Goal: Download file/media

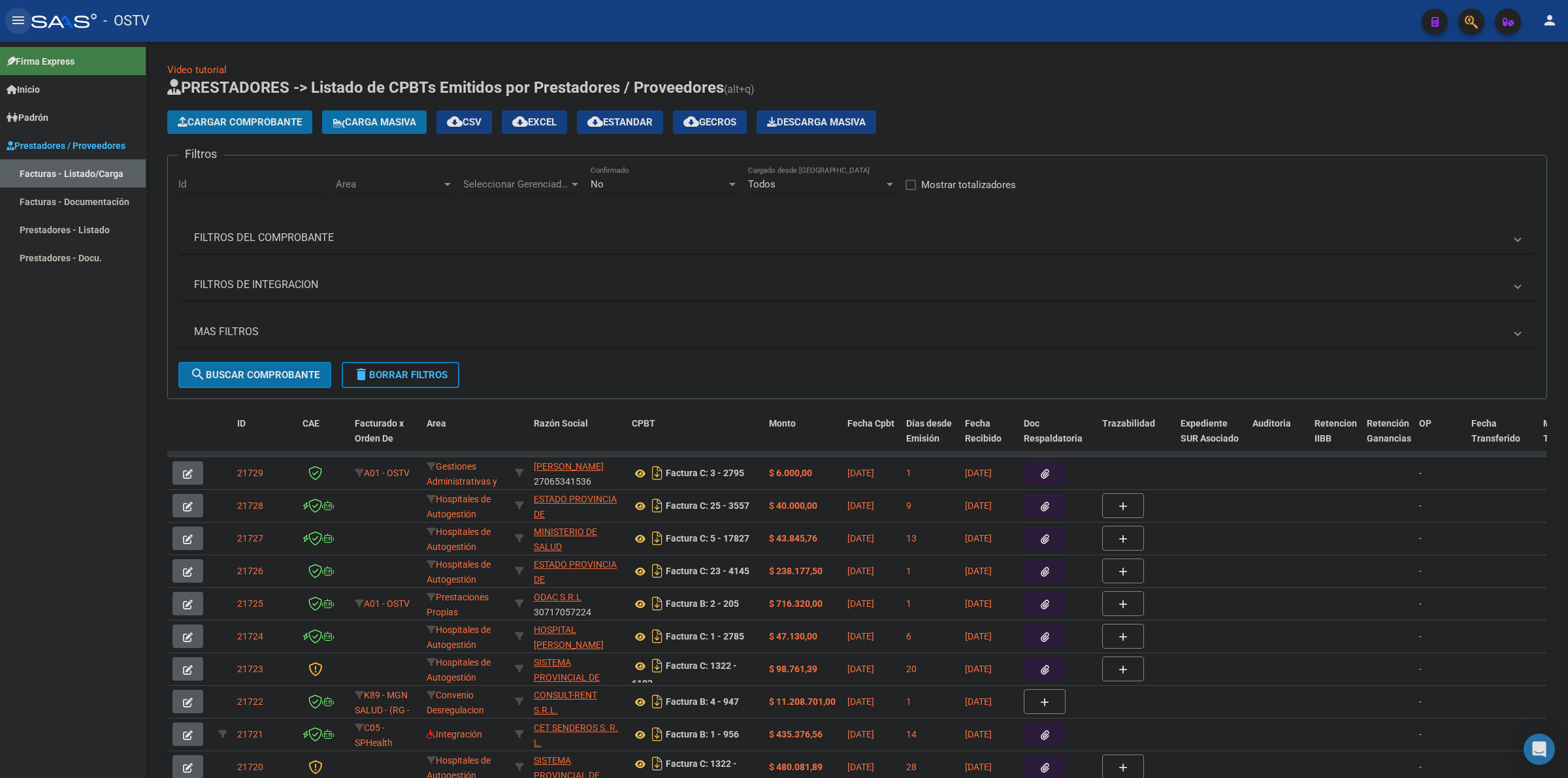
click at [12, 23] on mat-icon "menu" at bounding box center [18, 20] width 16 height 16
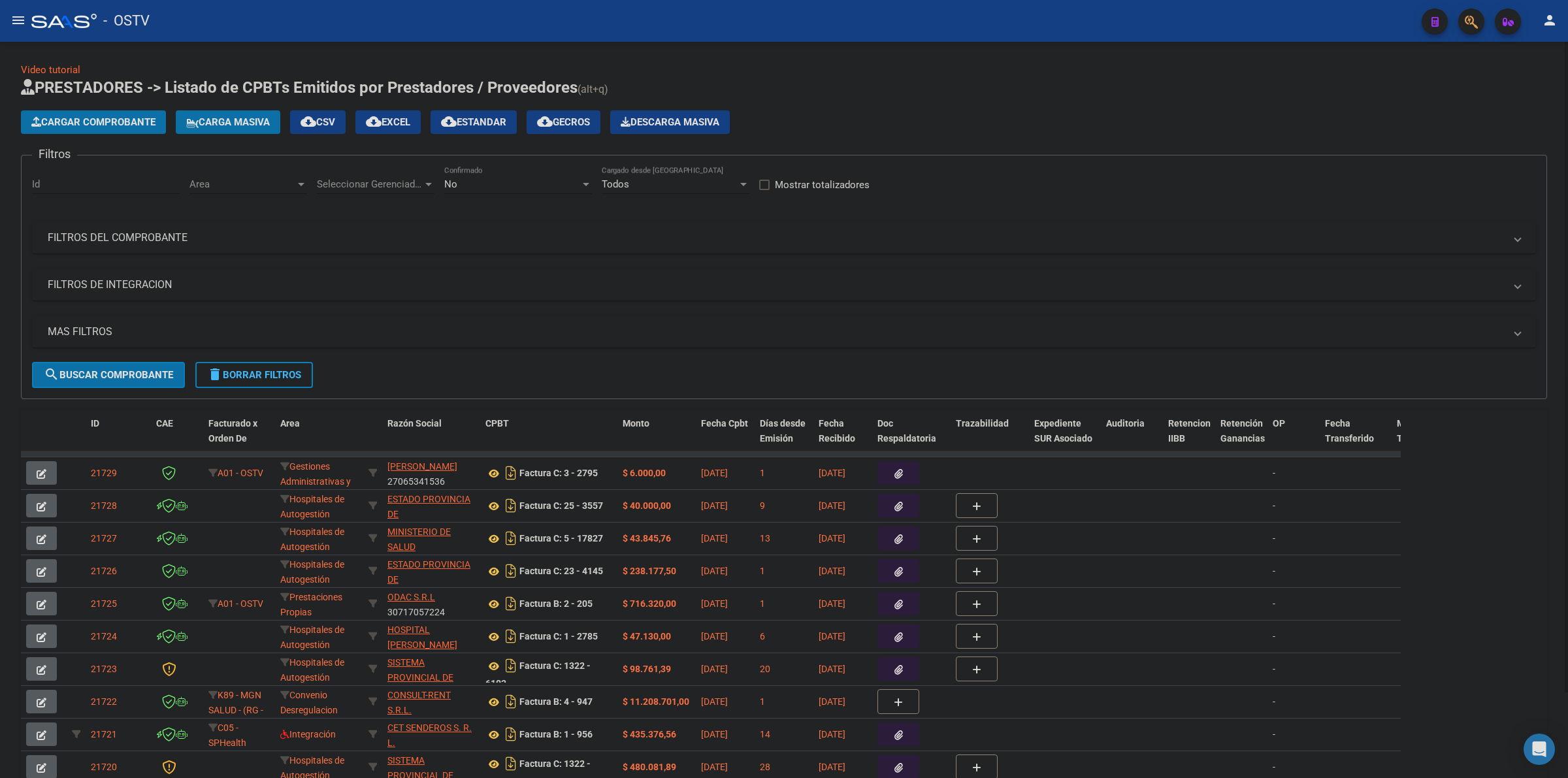
click at [549, 190] on div "No Confirmado" at bounding box center [518, 179] width 147 height 28
click at [471, 126] on span "Todos" at bounding box center [518, 124] width 147 height 29
click at [126, 334] on mat-panel-title "MAS FILTROS" at bounding box center [776, 332] width 1457 height 14
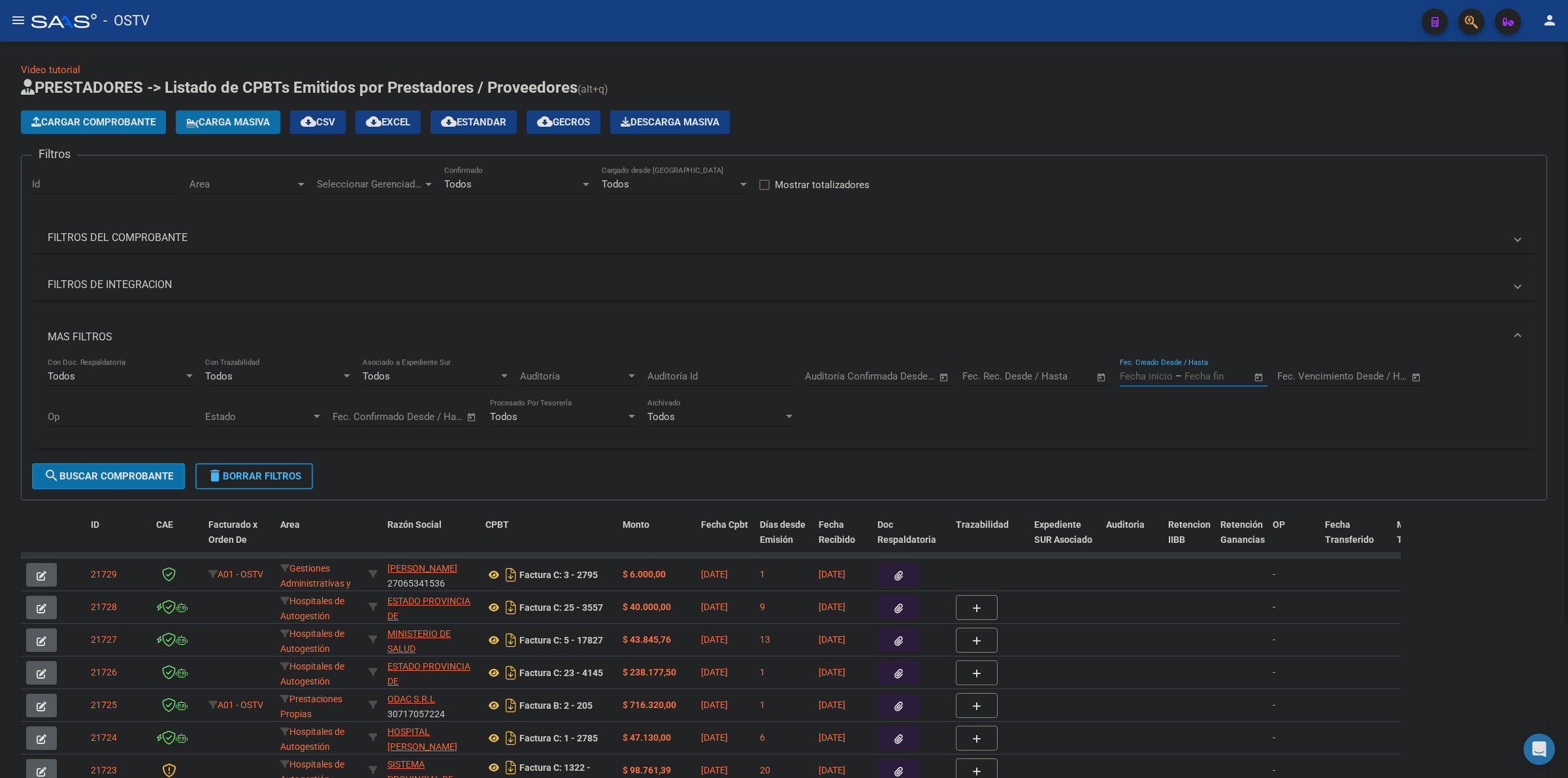
click at [1157, 371] on input "text" at bounding box center [1146, 376] width 53 height 12
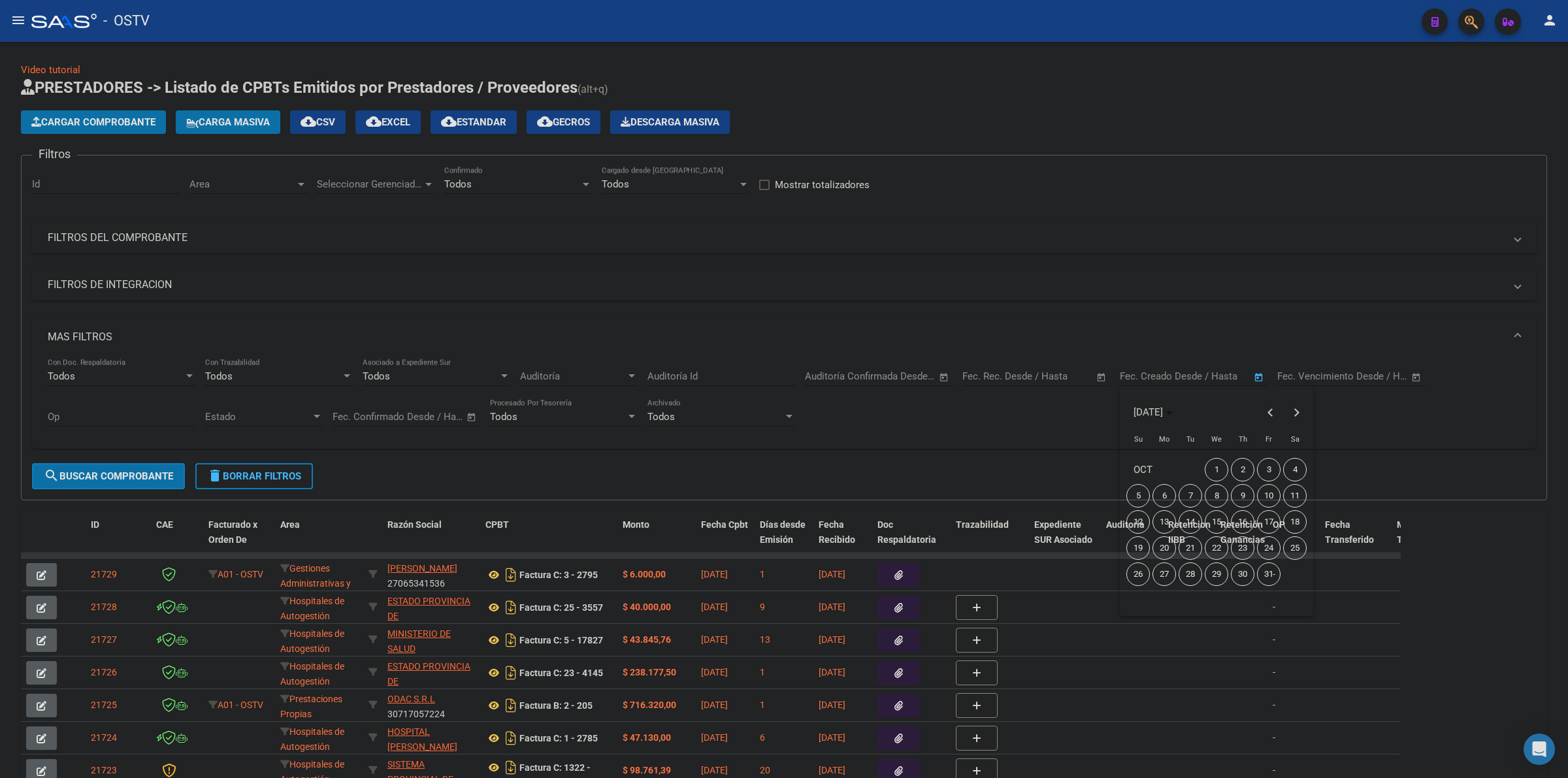
click at [1193, 523] on span "14" at bounding box center [1190, 522] width 23 height 23
type input "[DATE]"
click at [1193, 523] on span "14" at bounding box center [1190, 522] width 23 height 23
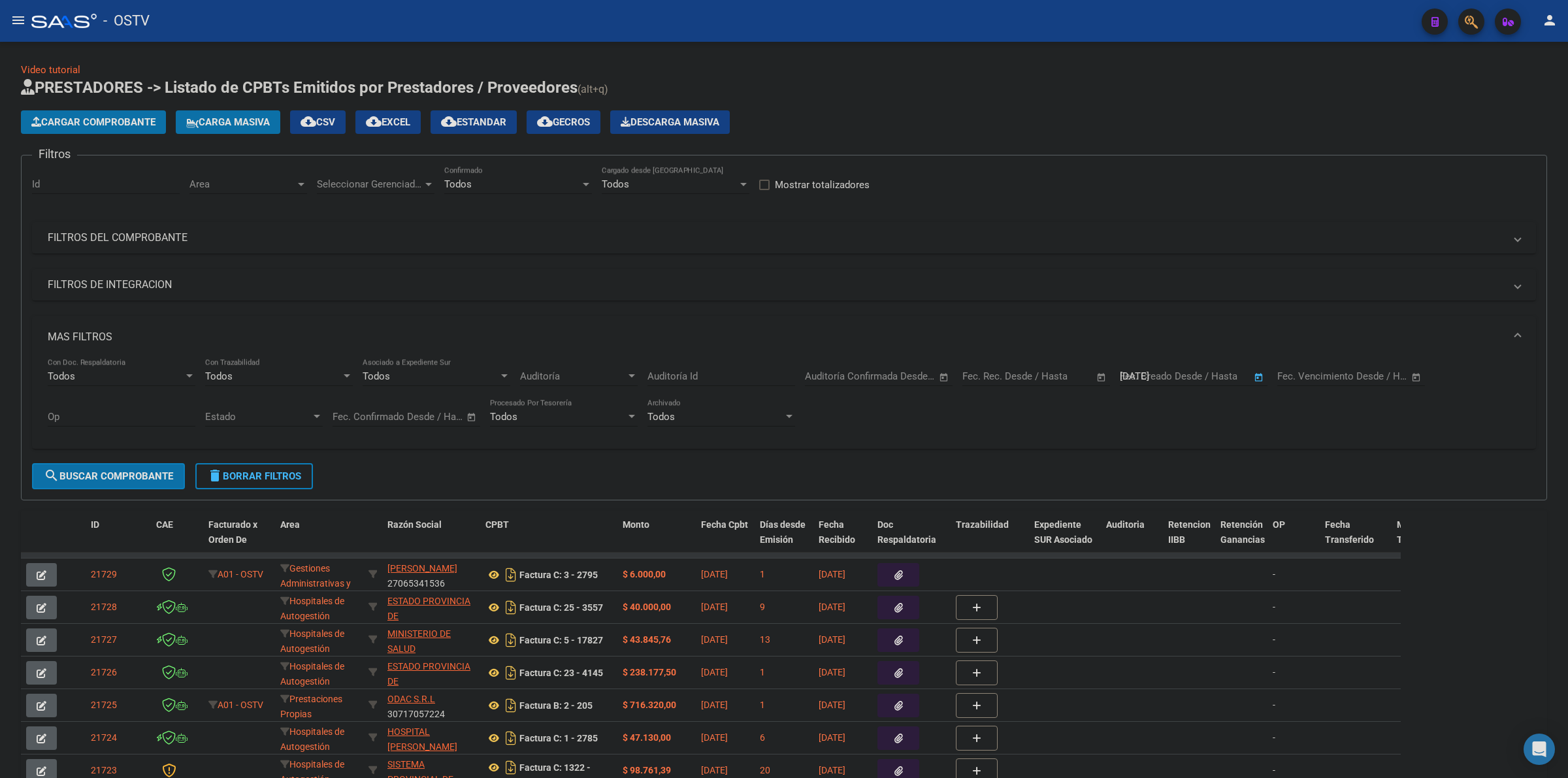
type input "[DATE]"
click at [384, 177] on div "Seleccionar Gerenciador Seleccionar Gerenciador" at bounding box center [375, 179] width 117 height 28
click at [351, 219] on span "Todos" at bounding box center [408, 212] width 183 height 29
click at [280, 185] on span "Area" at bounding box center [242, 184] width 106 height 12
click at [269, 217] on span "Todos" at bounding box center [275, 212] width 171 height 29
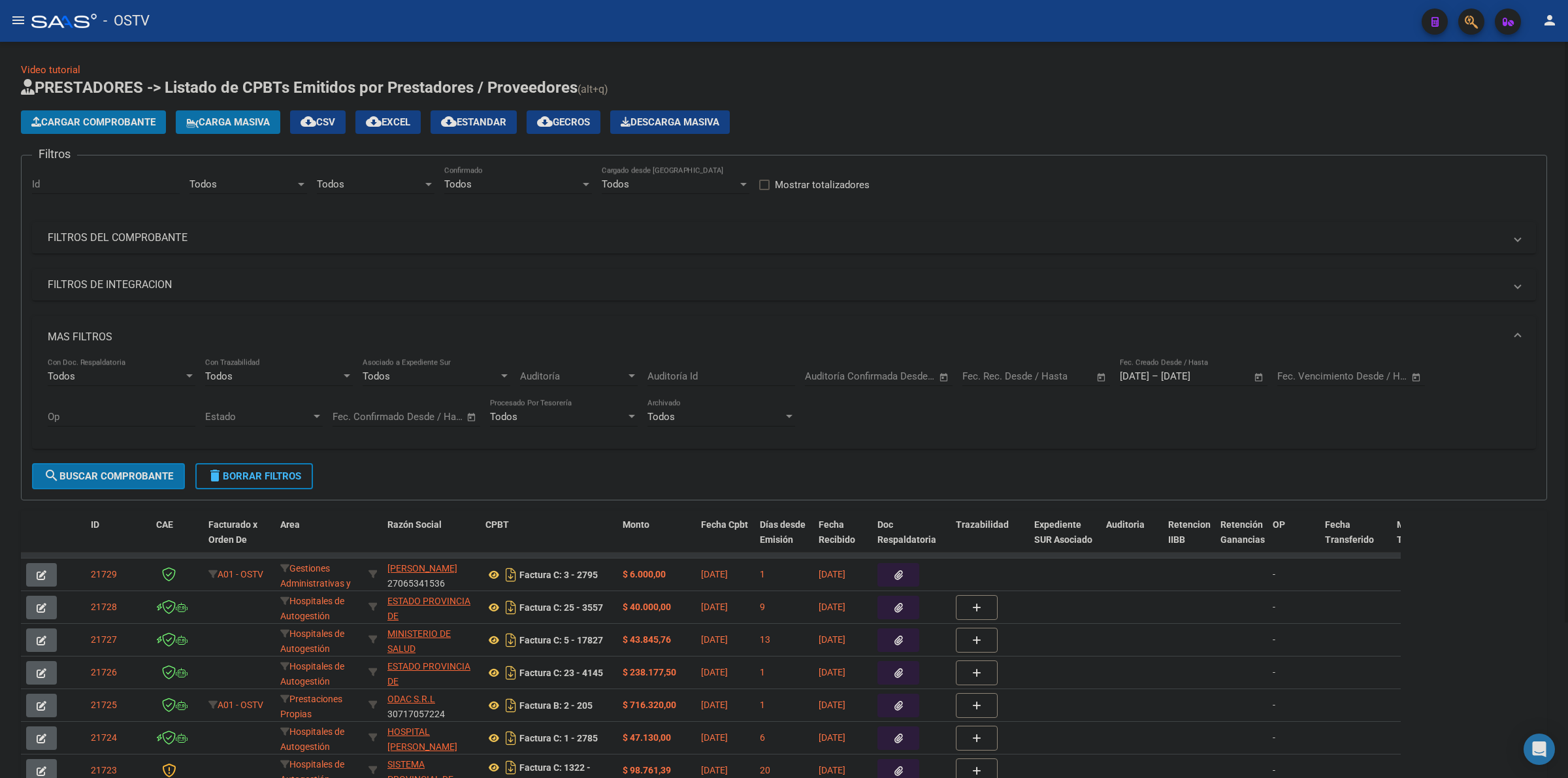
click at [169, 459] on div "MAS FILTROS Todos Con Doc. Respaldatoria Todos Con Trazabilidad Todos Asociado …" at bounding box center [784, 390] width 1504 height 147
click at [157, 477] on span "search Buscar Comprobante" at bounding box center [108, 476] width 130 height 12
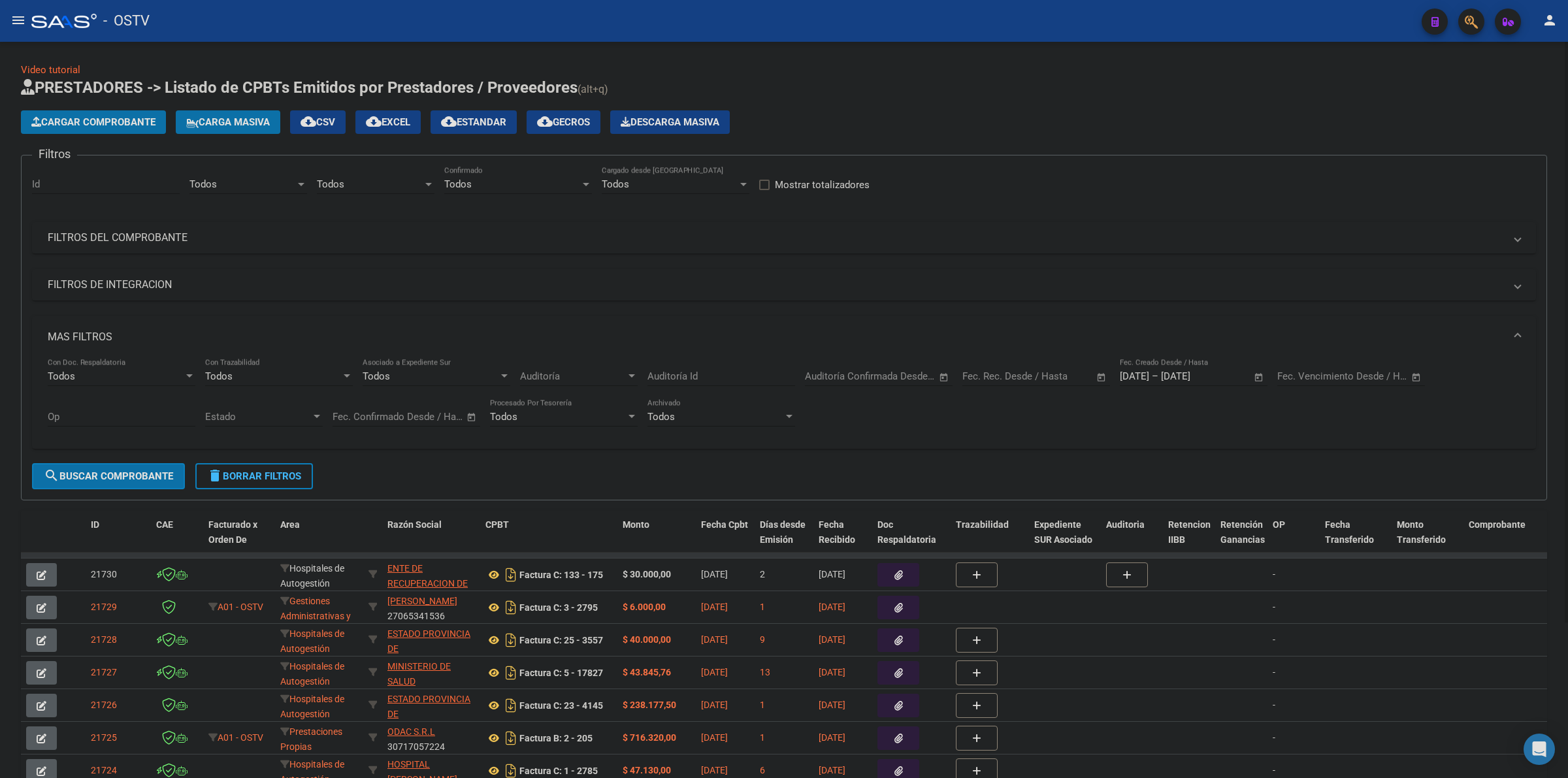
click at [506, 122] on span "cloud_download Estandar" at bounding box center [474, 121] width 66 height 12
click at [182, 238] on mat-panel-title "FILTROS DEL COMPROBANTE" at bounding box center [776, 237] width 1457 height 14
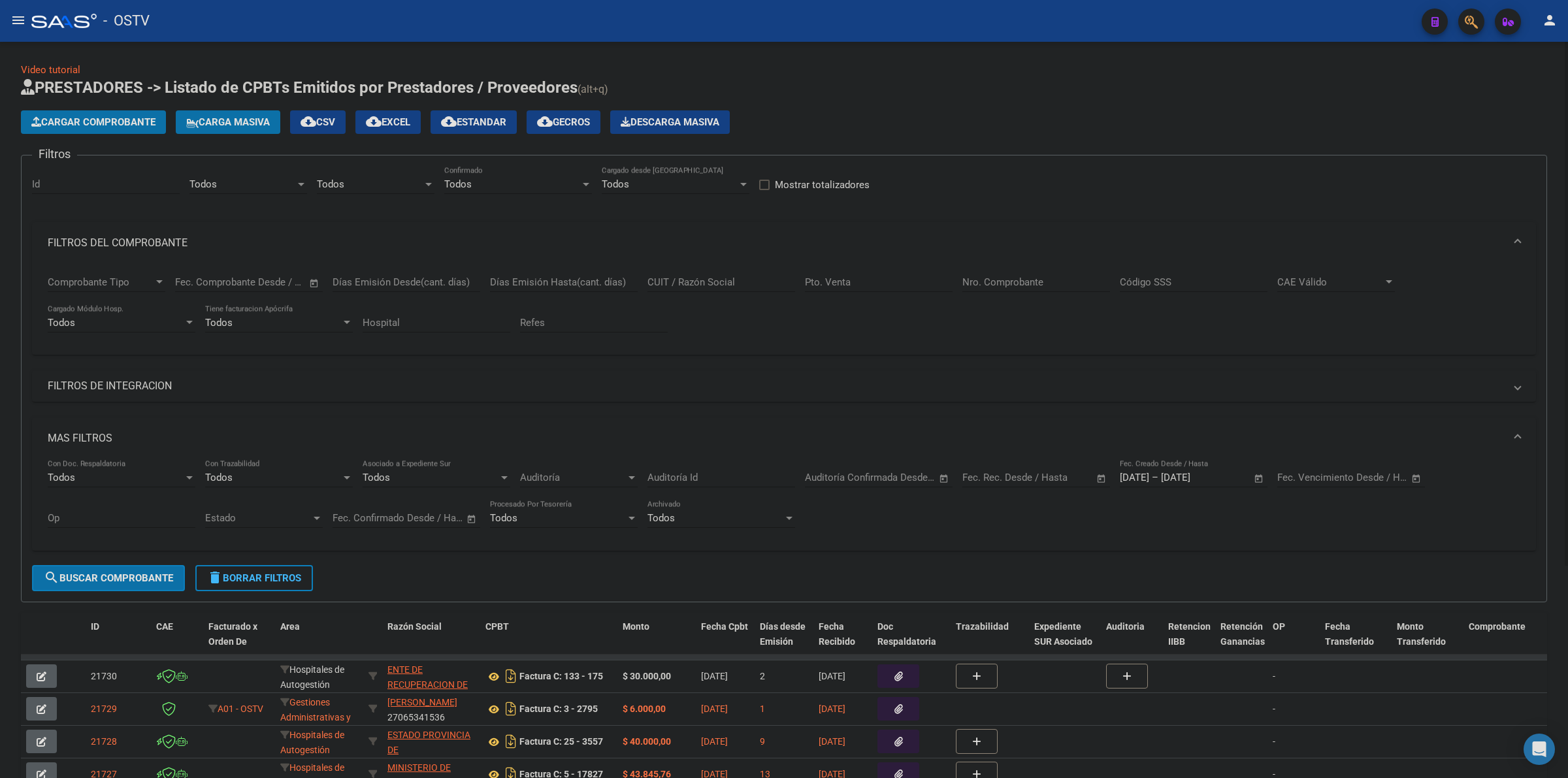
click at [933, 283] on input "Pto. Venta" at bounding box center [879, 282] width 147 height 12
click at [1028, 288] on div "Nro. Comprobante" at bounding box center [1036, 278] width 147 height 28
click at [1030, 281] on input "Nro. Comprobante" at bounding box center [1036, 282] width 147 height 12
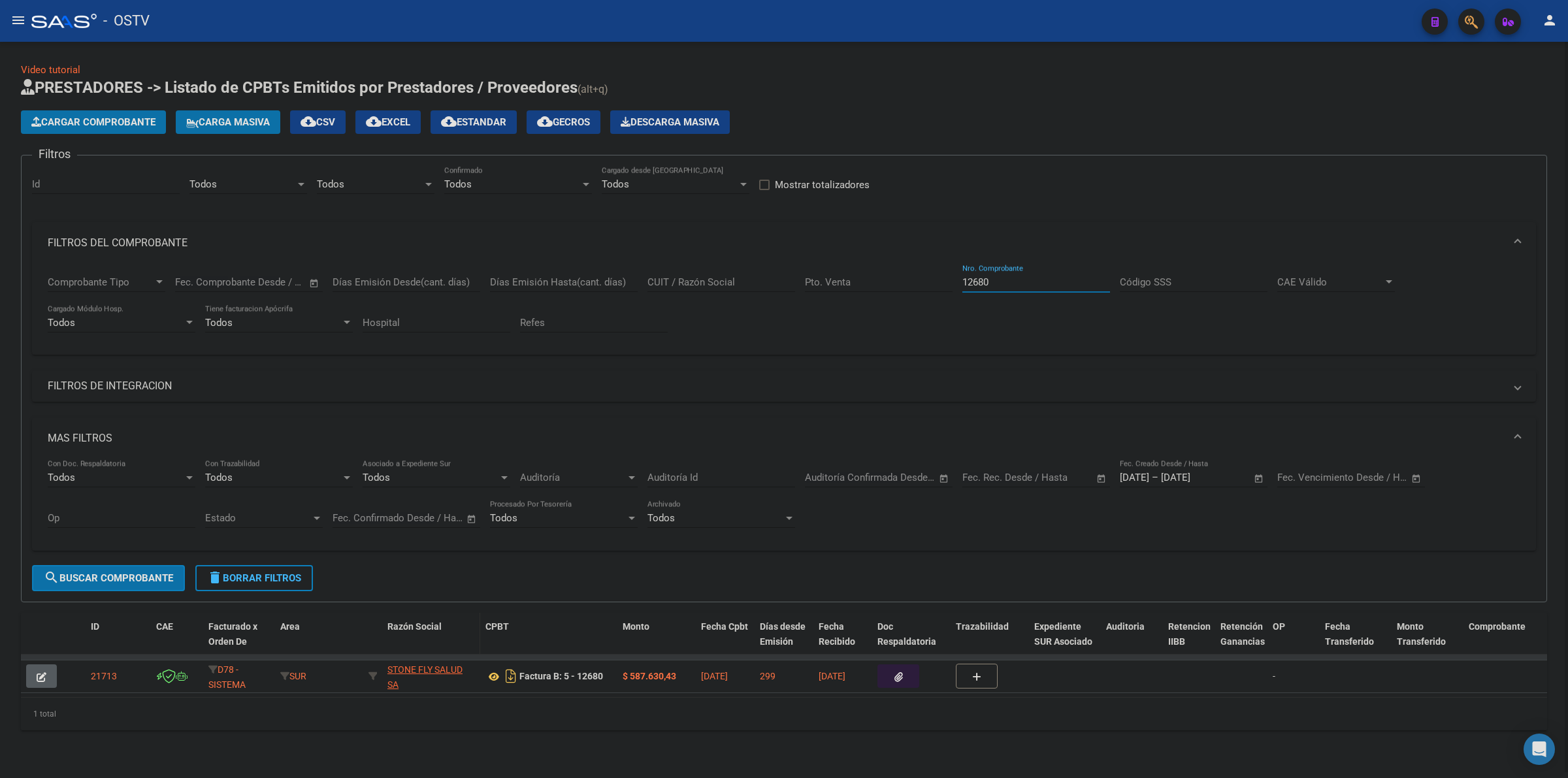
type input "12680"
drag, startPoint x: 478, startPoint y: 632, endPoint x: 570, endPoint y: 631, distance: 92.0
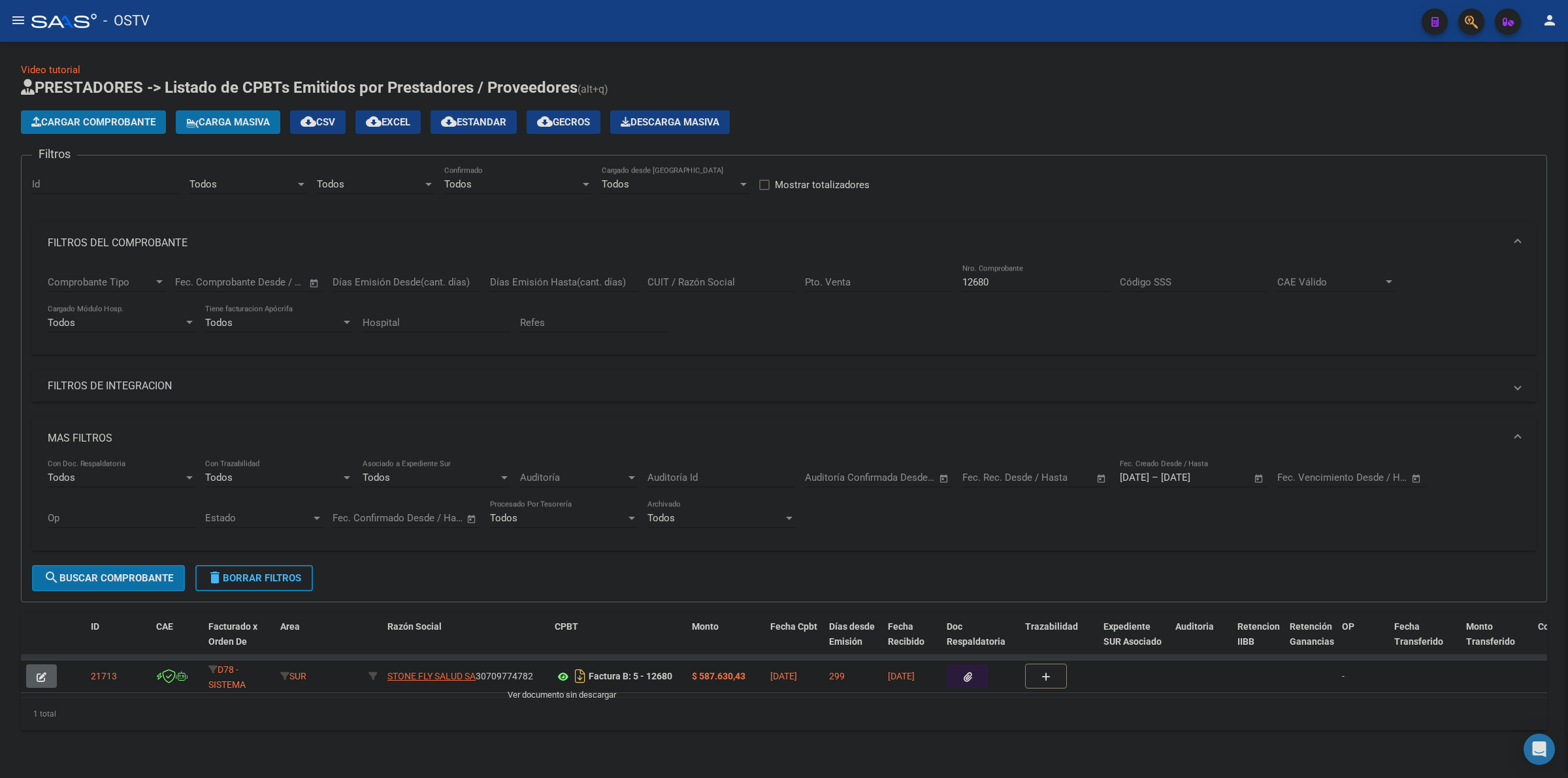
click at [562, 675] on icon at bounding box center [563, 676] width 17 height 16
click at [274, 573] on span "delete Borrar Filtros" at bounding box center [255, 578] width 94 height 12
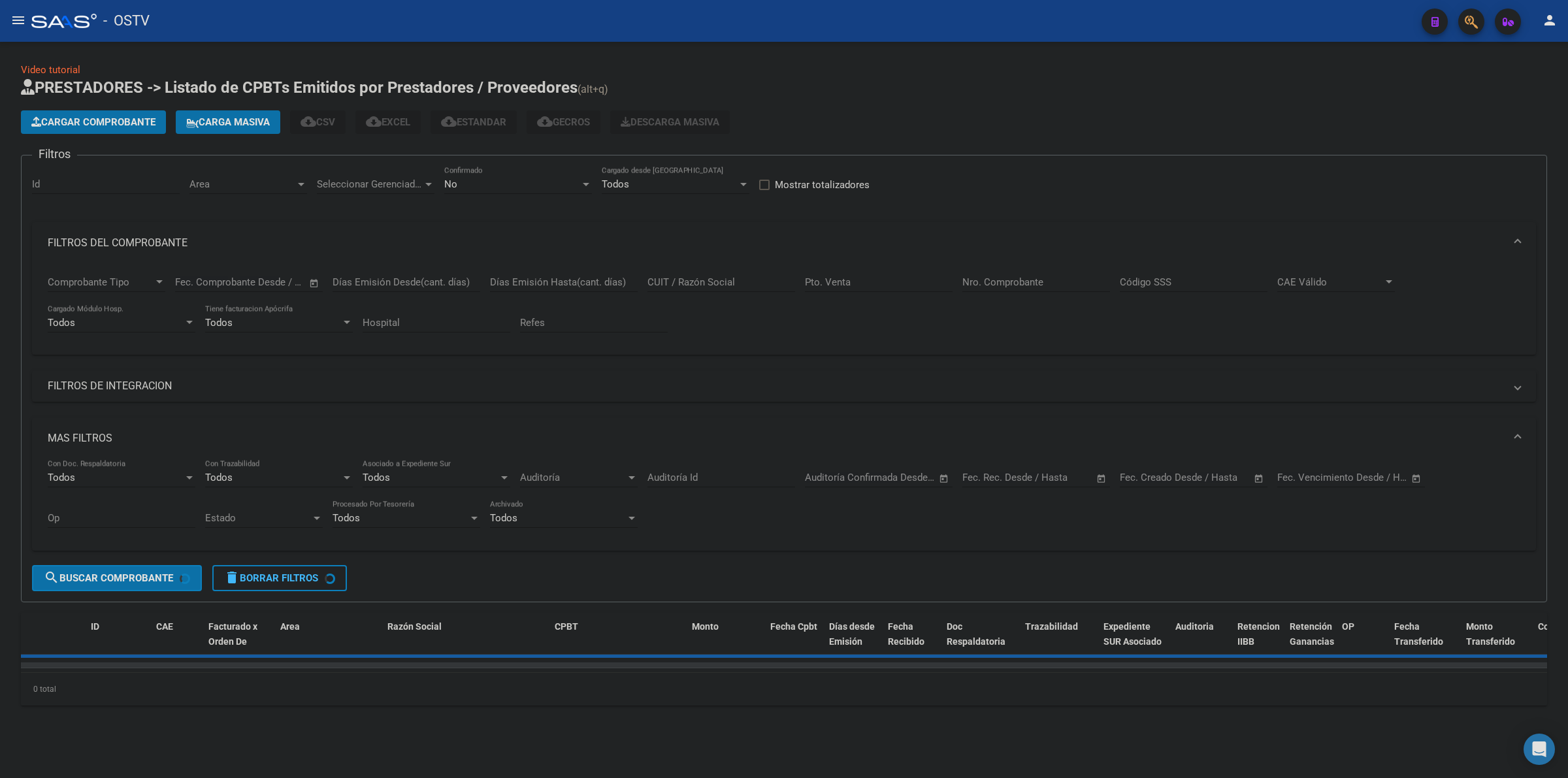
click at [461, 177] on div "No Confirmado" at bounding box center [518, 179] width 147 height 28
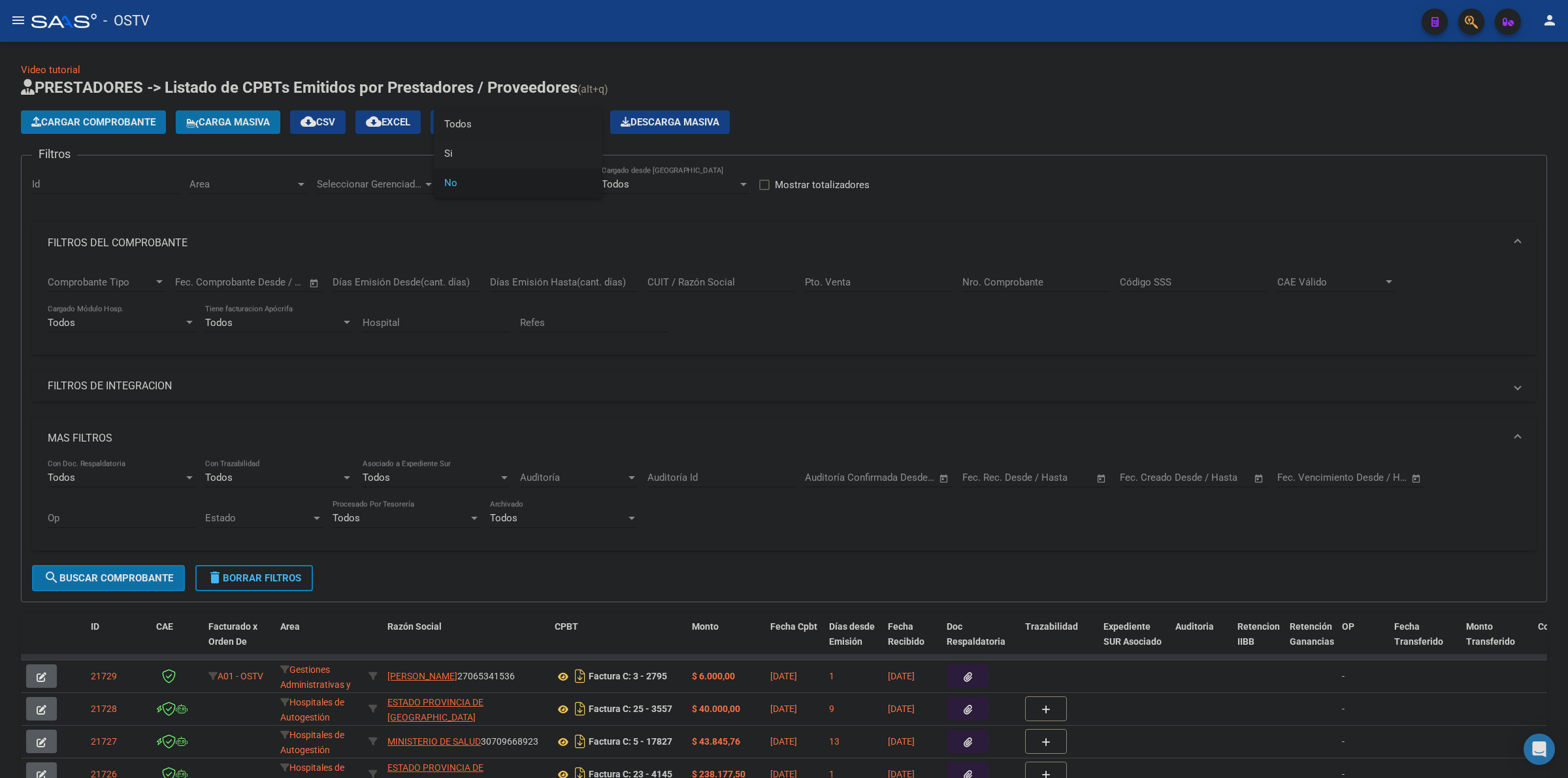
click at [480, 131] on span "Todos" at bounding box center [518, 124] width 147 height 29
click at [1171, 479] on input "text" at bounding box center [1146, 477] width 53 height 12
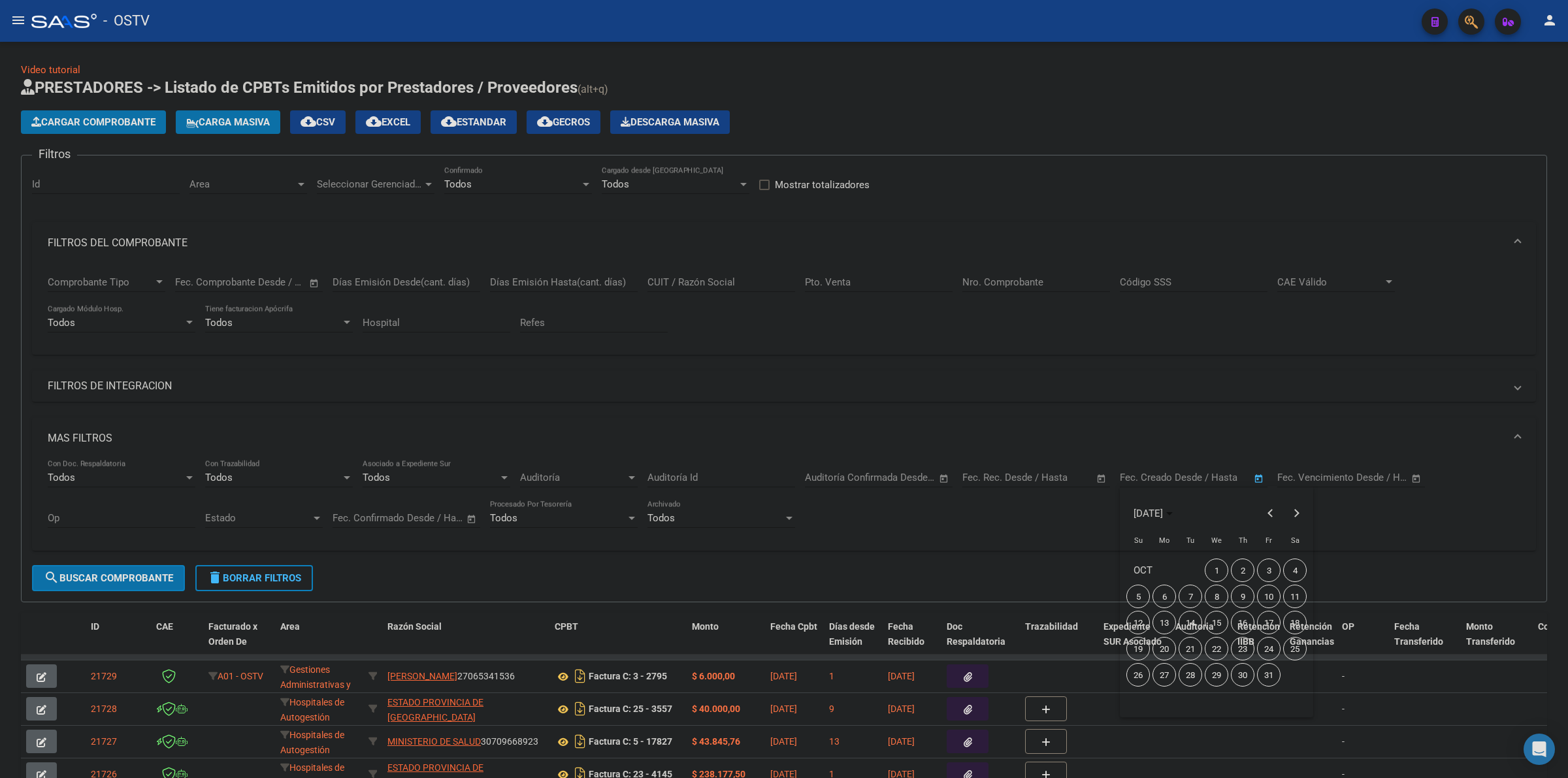
click at [1193, 621] on span "14" at bounding box center [1190, 622] width 23 height 23
type input "[DATE]"
click at [1184, 624] on span "14" at bounding box center [1190, 622] width 23 height 23
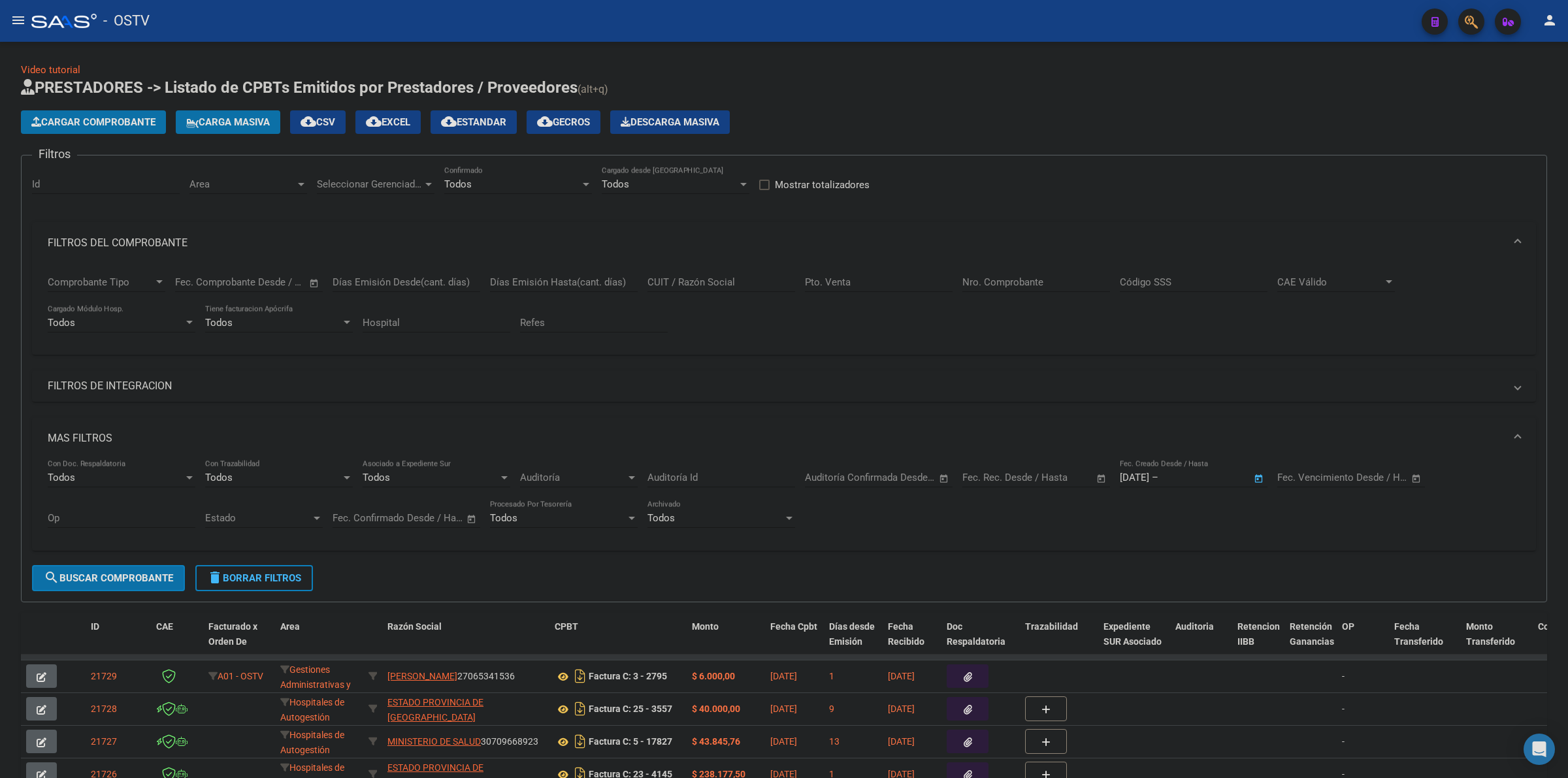
type input "[DATE]"
click at [364, 184] on span "Seleccionar Gerenciador" at bounding box center [369, 184] width 106 height 12
click at [361, 272] on span "A01 - OSTV" at bounding box center [341, 271] width 50 height 12
click at [232, 175] on div "Area Area" at bounding box center [248, 179] width 117 height 28
click at [259, 274] on span "Gestiones Administrativas y Otros" at bounding box center [264, 271] width 149 height 12
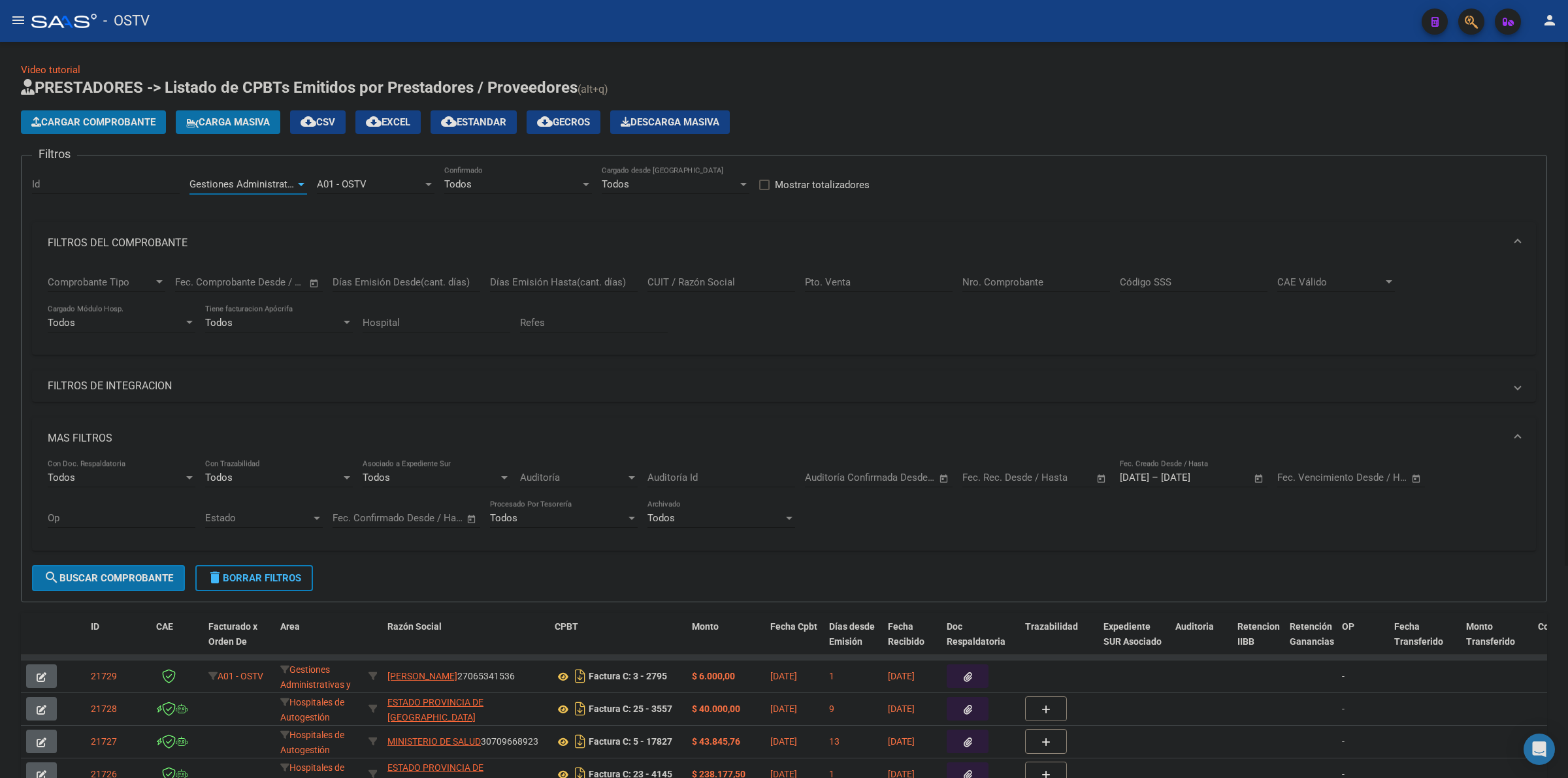
click at [157, 581] on button "search Buscar Comprobante" at bounding box center [108, 578] width 153 height 26
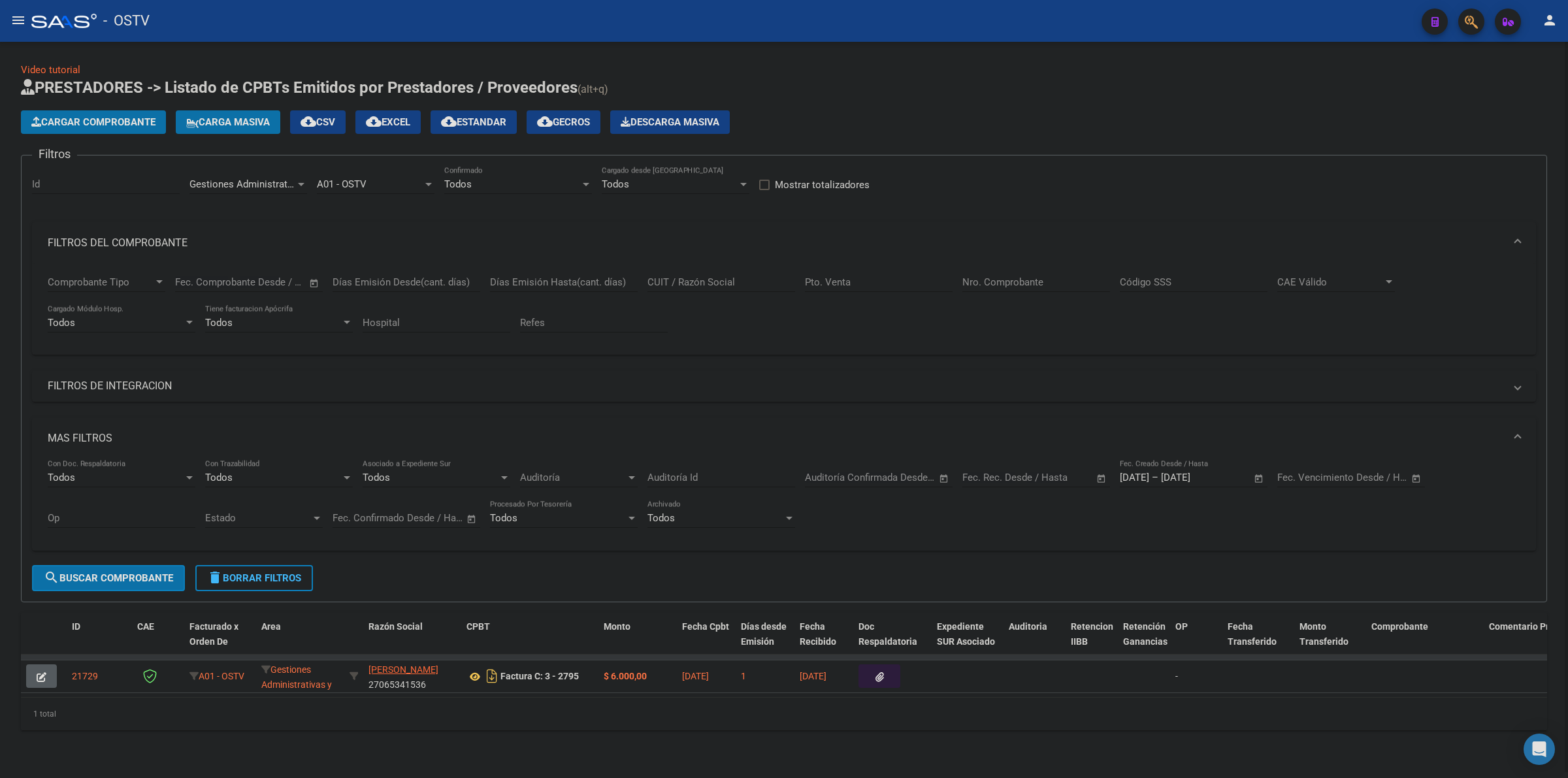
click at [102, 249] on mat-panel-title "FILTROS DEL COMPROBANTE" at bounding box center [776, 243] width 1457 height 14
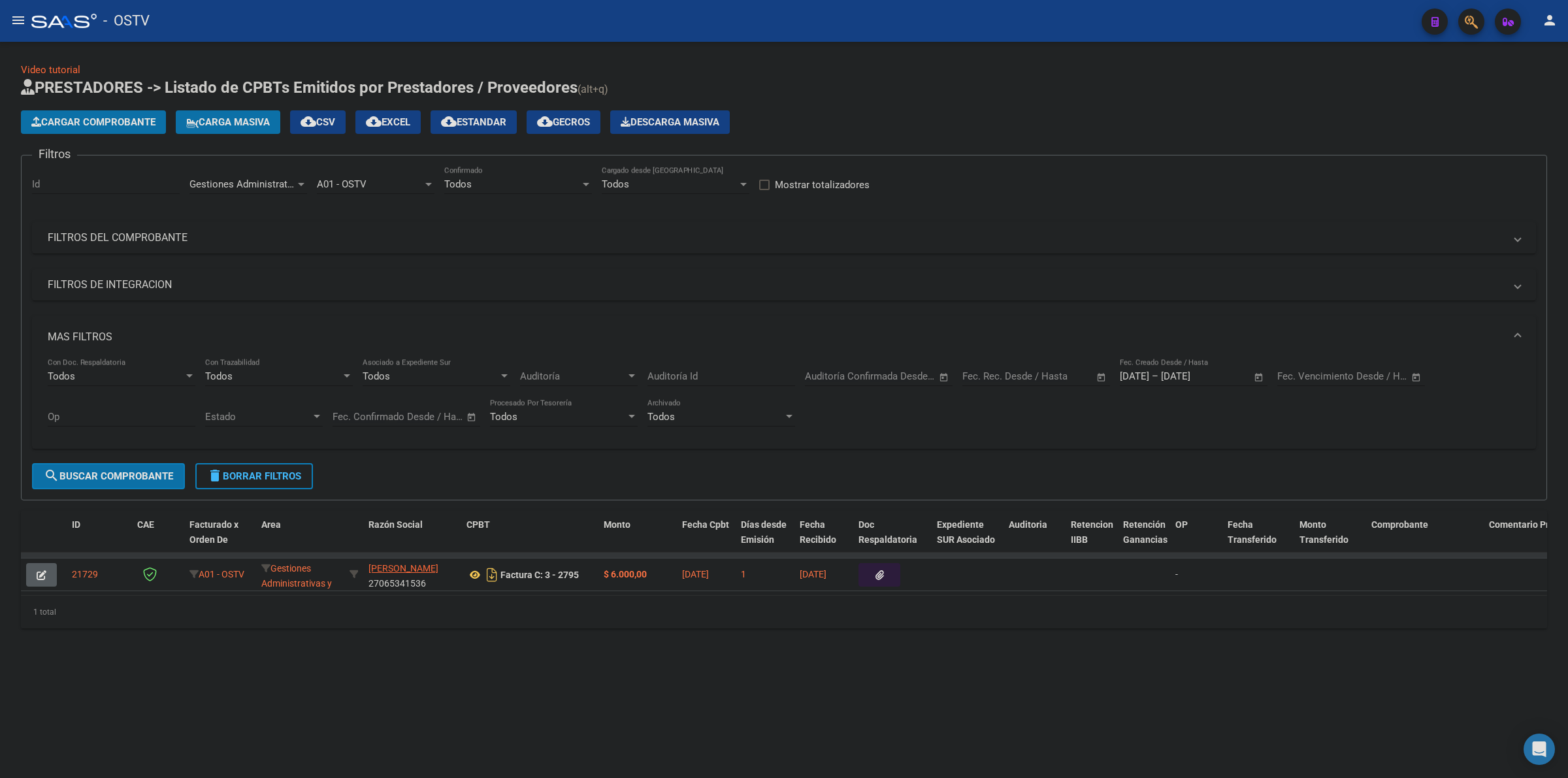
click at [273, 185] on span "Gestiones Administrativas y Otros" at bounding box center [264, 184] width 149 height 12
click at [227, 223] on span "Prestaciones Propias" at bounding box center [275, 217] width 171 height 29
click at [147, 482] on button "search Buscar Comprobante" at bounding box center [108, 476] width 153 height 26
drag, startPoint x: 475, startPoint y: 581, endPoint x: 465, endPoint y: 506, distance: 75.7
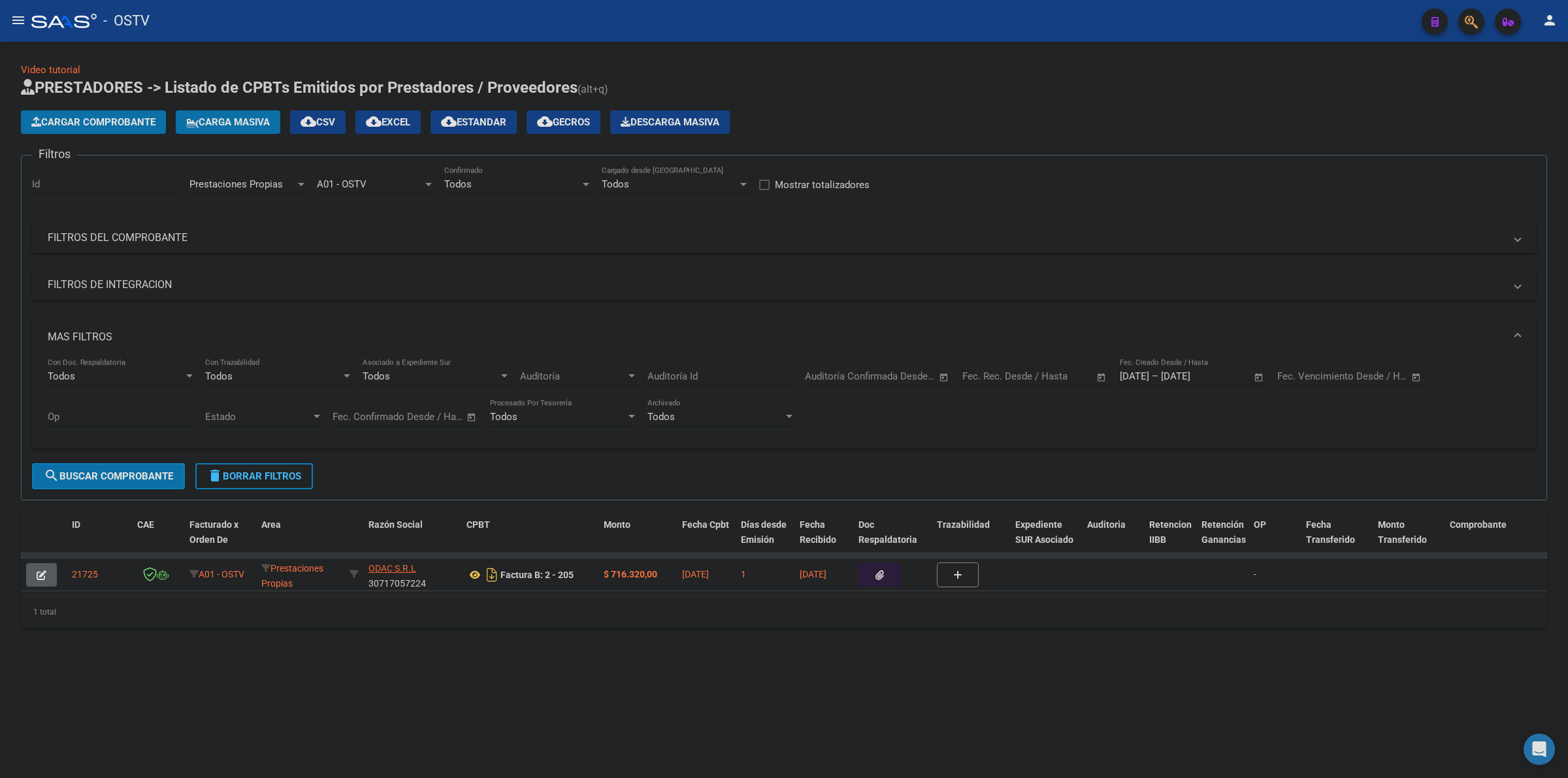
click at [291, 185] on div "Prestaciones Propias" at bounding box center [242, 184] width 106 height 12
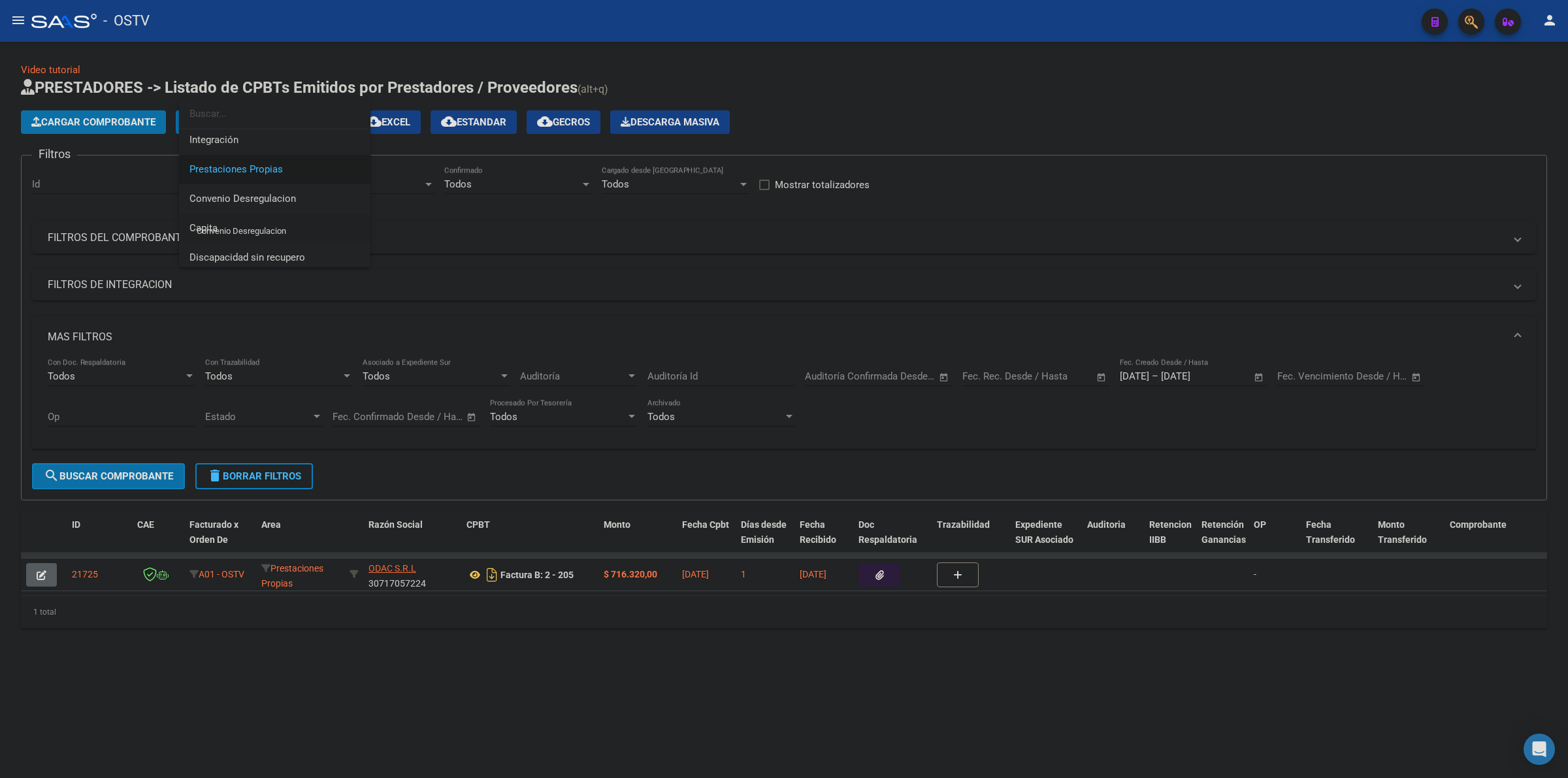
scroll to position [134, 0]
click at [229, 216] on span "Capita" at bounding box center [275, 215] width 171 height 29
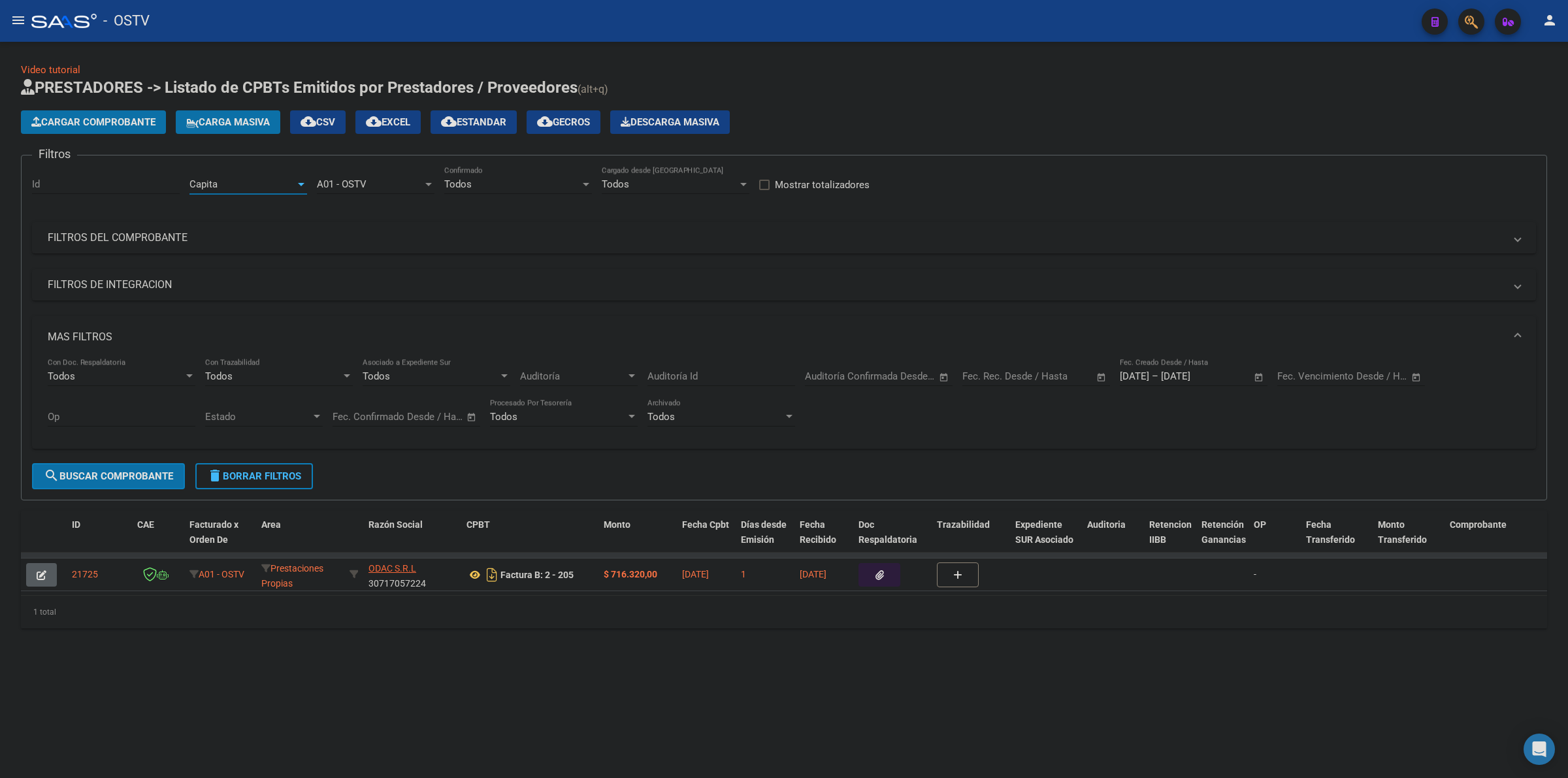
click at [148, 472] on span "search Buscar Comprobante" at bounding box center [108, 476] width 130 height 12
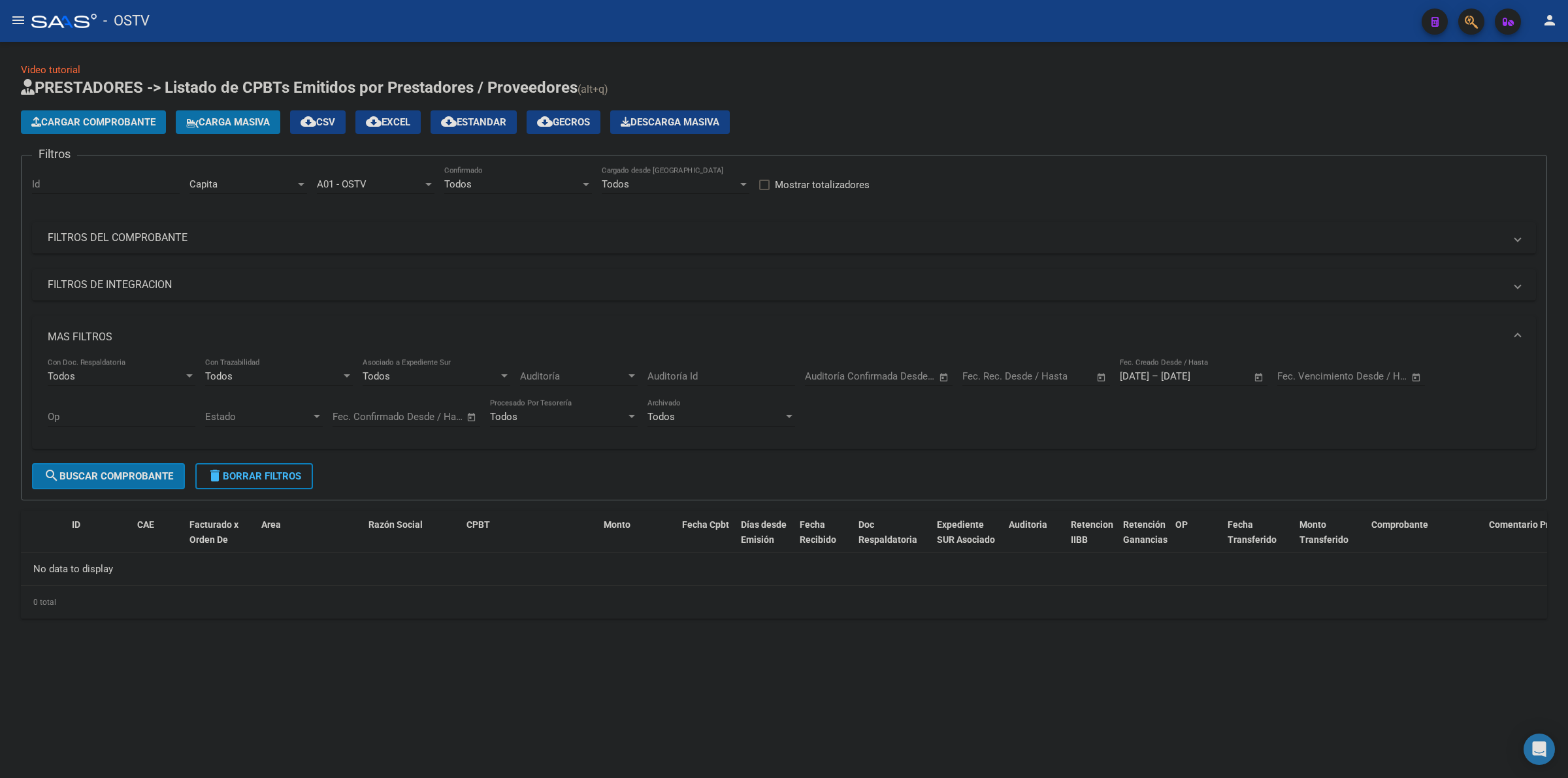
click at [289, 472] on span "delete Borrar Filtros" at bounding box center [255, 476] width 94 height 12
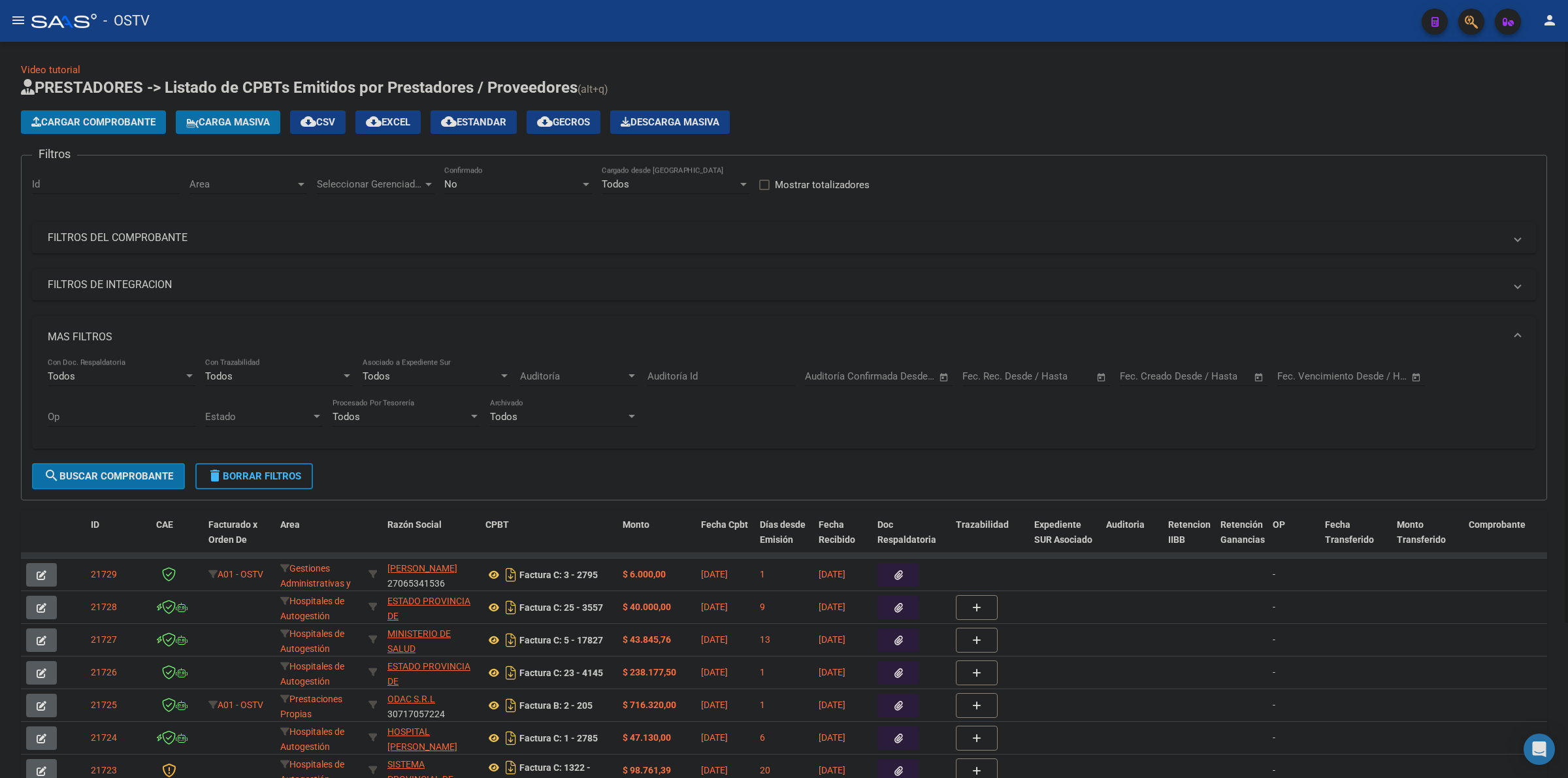
click at [136, 242] on mat-panel-title "FILTROS DEL COMPROBANTE" at bounding box center [776, 237] width 1457 height 14
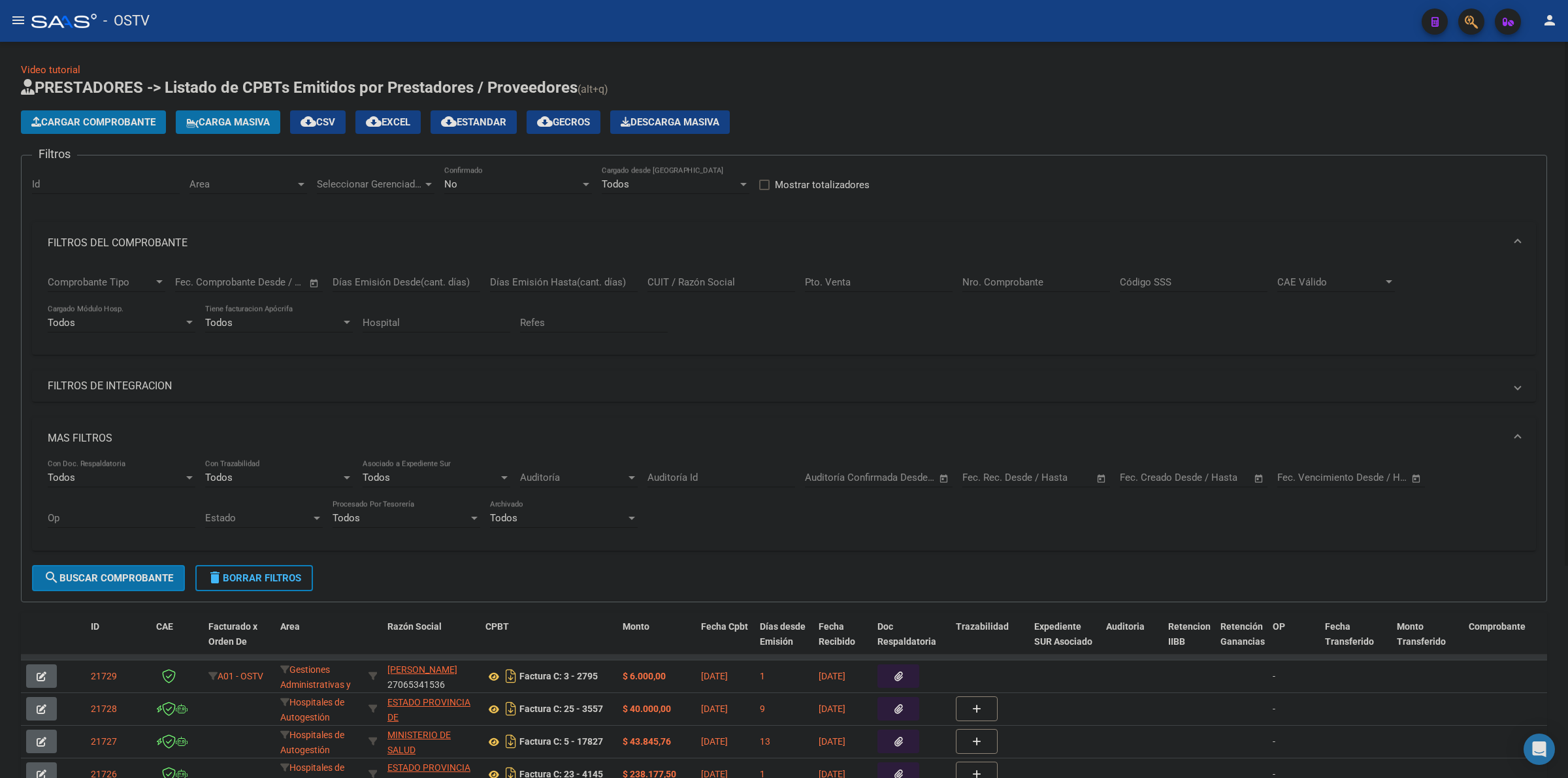
click at [469, 171] on div "No Confirmado" at bounding box center [518, 179] width 147 height 28
click at [459, 124] on span "Todos" at bounding box center [518, 124] width 147 height 29
click at [982, 285] on input "Nro. Comprobante" at bounding box center [1036, 282] width 147 height 12
paste input "30626983398"
type input "30626983398"
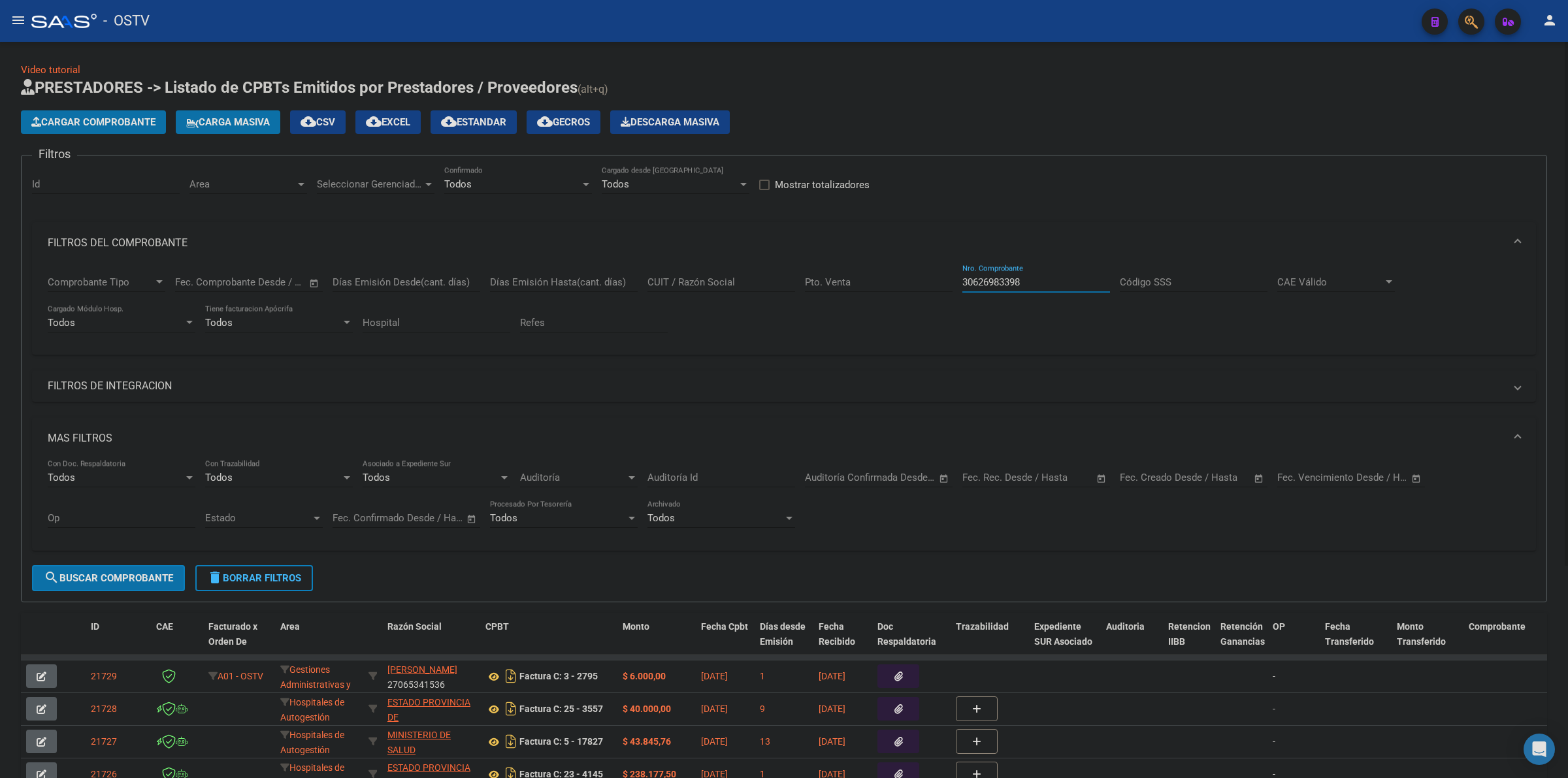
click at [885, 285] on input "Pto. Venta" at bounding box center [879, 282] width 147 height 12
type input "131"
click at [1043, 278] on input "30626983398" at bounding box center [1036, 282] width 147 height 12
drag, startPoint x: 1043, startPoint y: 278, endPoint x: 947, endPoint y: 278, distance: 96.0
click at [947, 278] on div "Comprobante Tipo Comprobante Tipo Fecha inicio – Fecha fin Fec. Comprobante Des…" at bounding box center [784, 304] width 1472 height 81
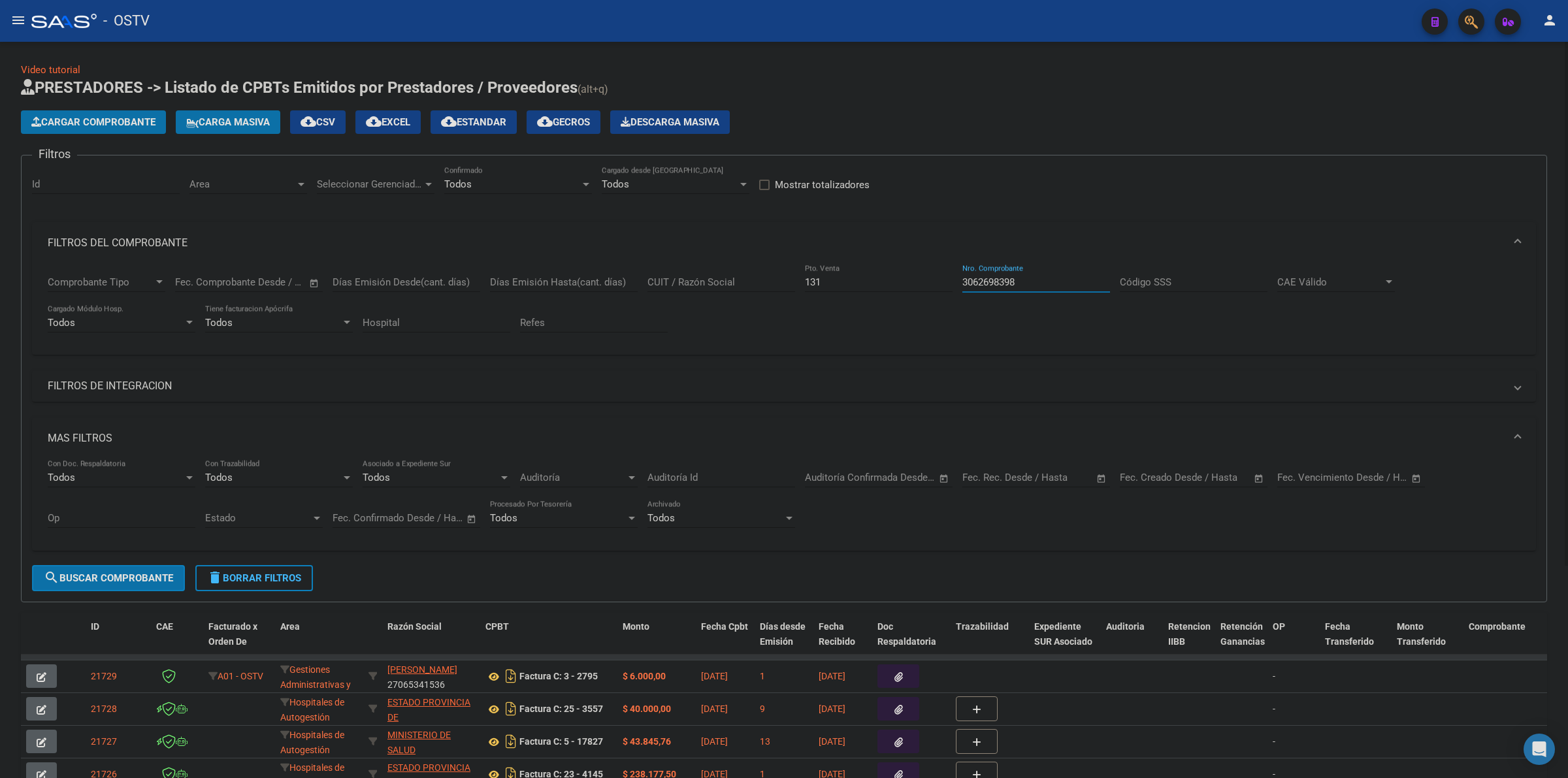
type input "3062698398"
drag, startPoint x: 177, startPoint y: 579, endPoint x: 171, endPoint y: 575, distance: 7.2
click at [177, 579] on button "search Buscar Comprobante" at bounding box center [108, 578] width 153 height 26
click at [997, 279] on input "3062698398" at bounding box center [1036, 282] width 147 height 12
drag, startPoint x: 660, startPoint y: 282, endPoint x: 674, endPoint y: 282, distance: 14.0
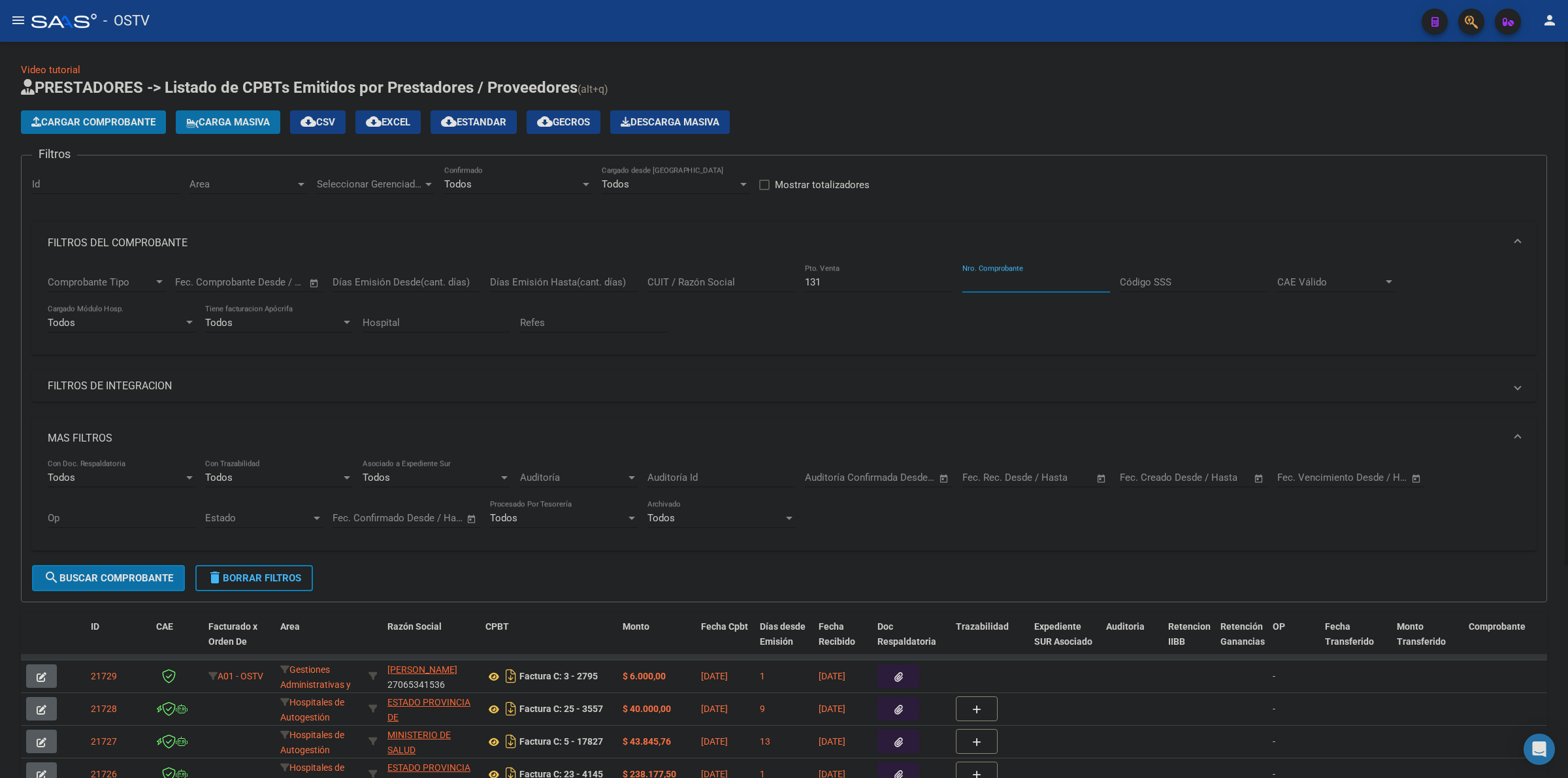
click at [660, 282] on input "CUIT / Razón Social" at bounding box center [721, 282] width 147 height 12
paste input "3062698398"
type input "3062698398"
click at [145, 580] on span "search Buscar Comprobante" at bounding box center [108, 578] width 130 height 12
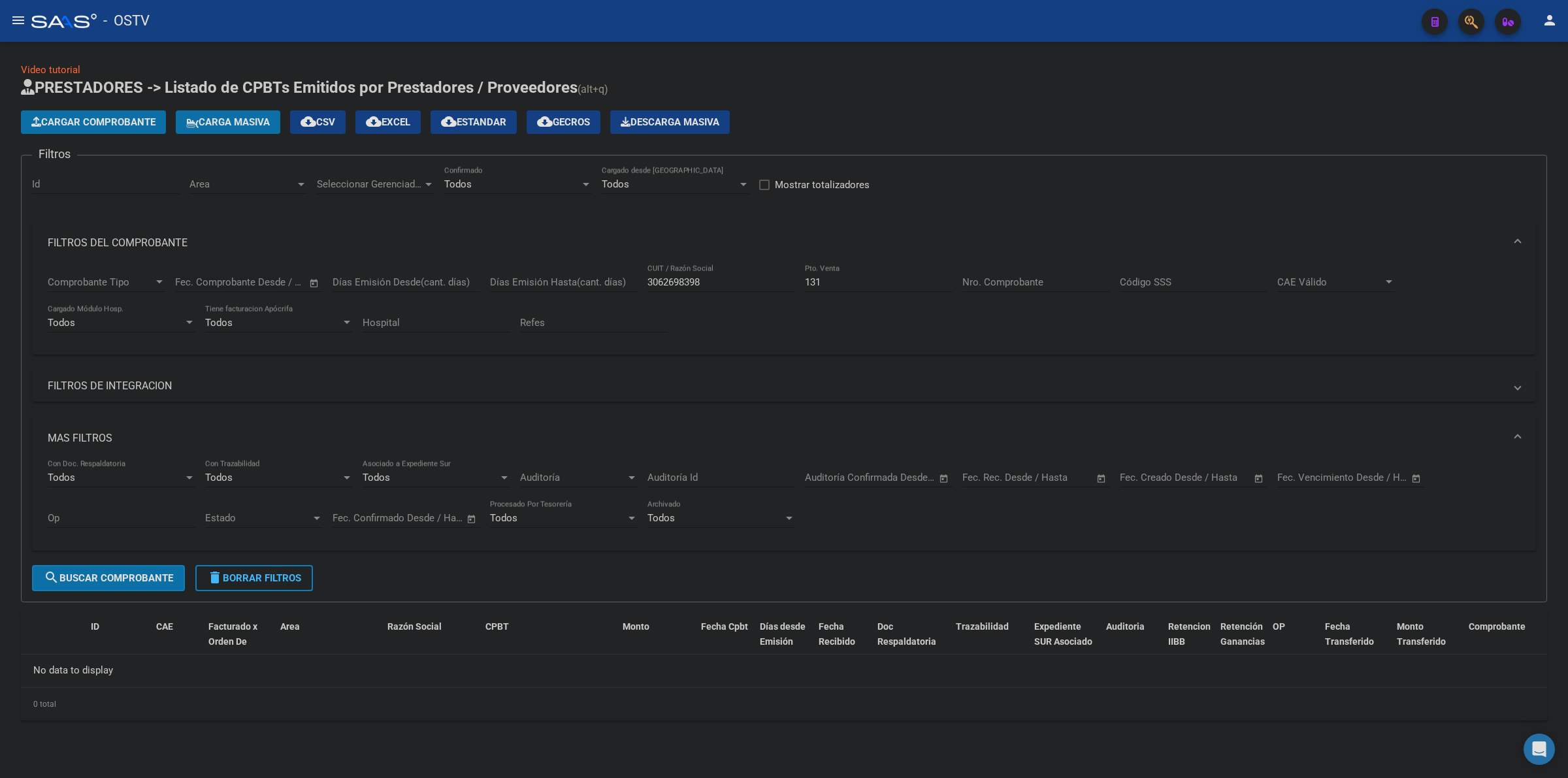
click at [100, 424] on mat-expansion-panel-header "MAS FILTROS" at bounding box center [784, 438] width 1504 height 42
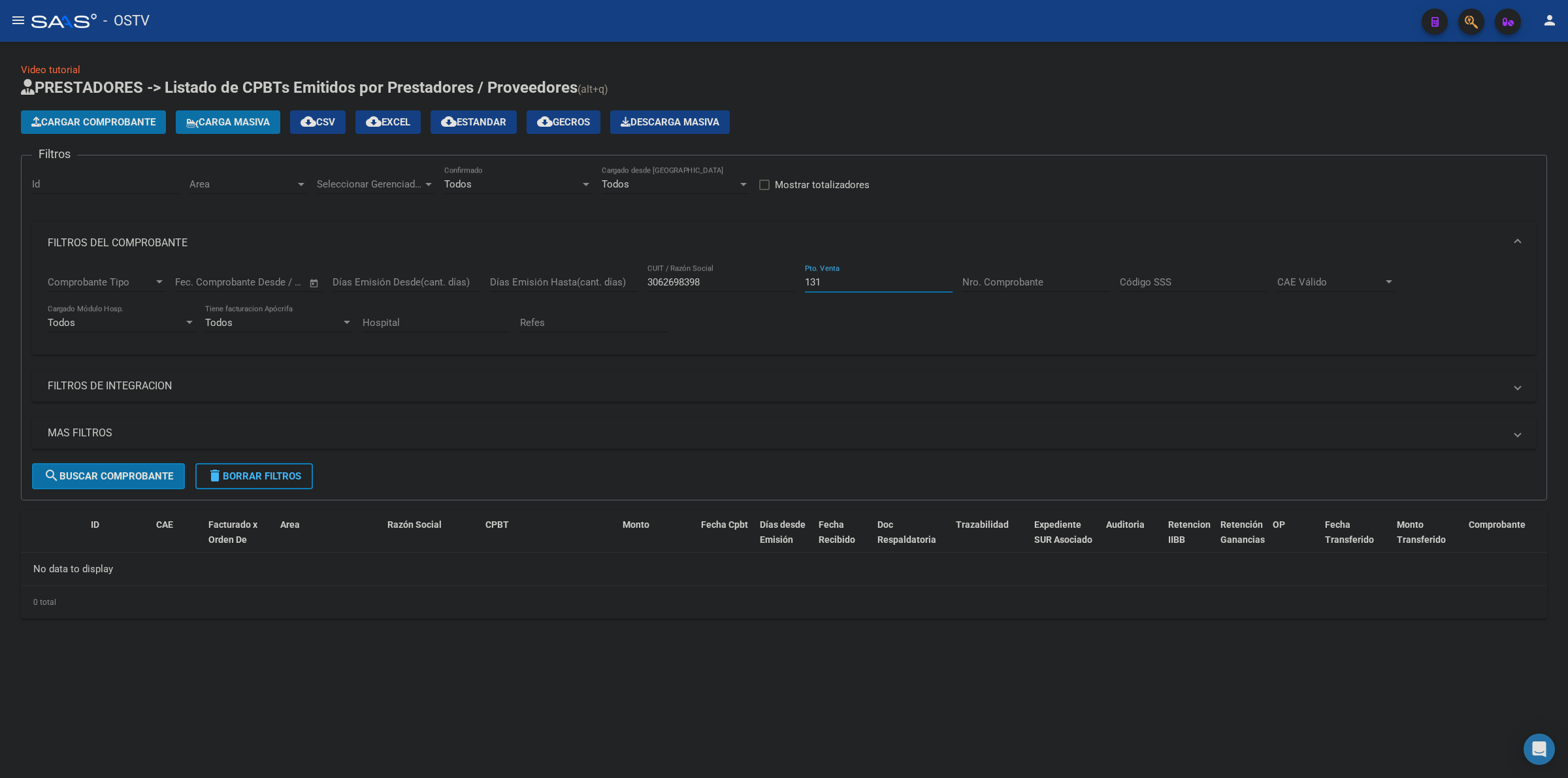
drag, startPoint x: 860, startPoint y: 278, endPoint x: 804, endPoint y: 286, distance: 56.6
click at [805, 286] on input "131" at bounding box center [879, 282] width 147 height 12
click at [684, 280] on input "3062698398" at bounding box center [721, 282] width 147 height 12
paste input "3"
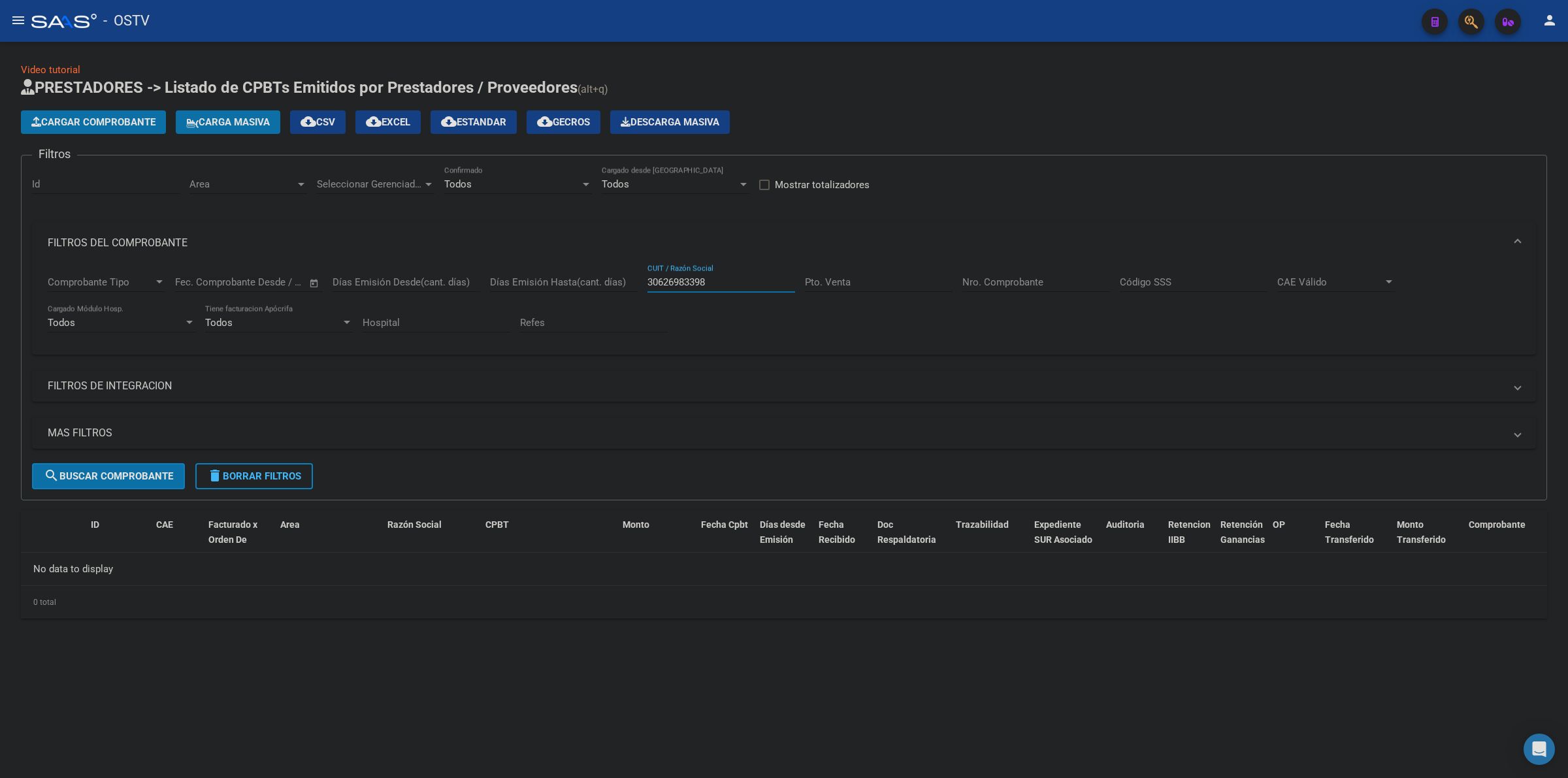
type input "30626983398"
click at [828, 288] on div "Pto. Venta" at bounding box center [879, 278] width 147 height 28
click at [840, 280] on input "Pto. Venta" at bounding box center [879, 282] width 147 height 12
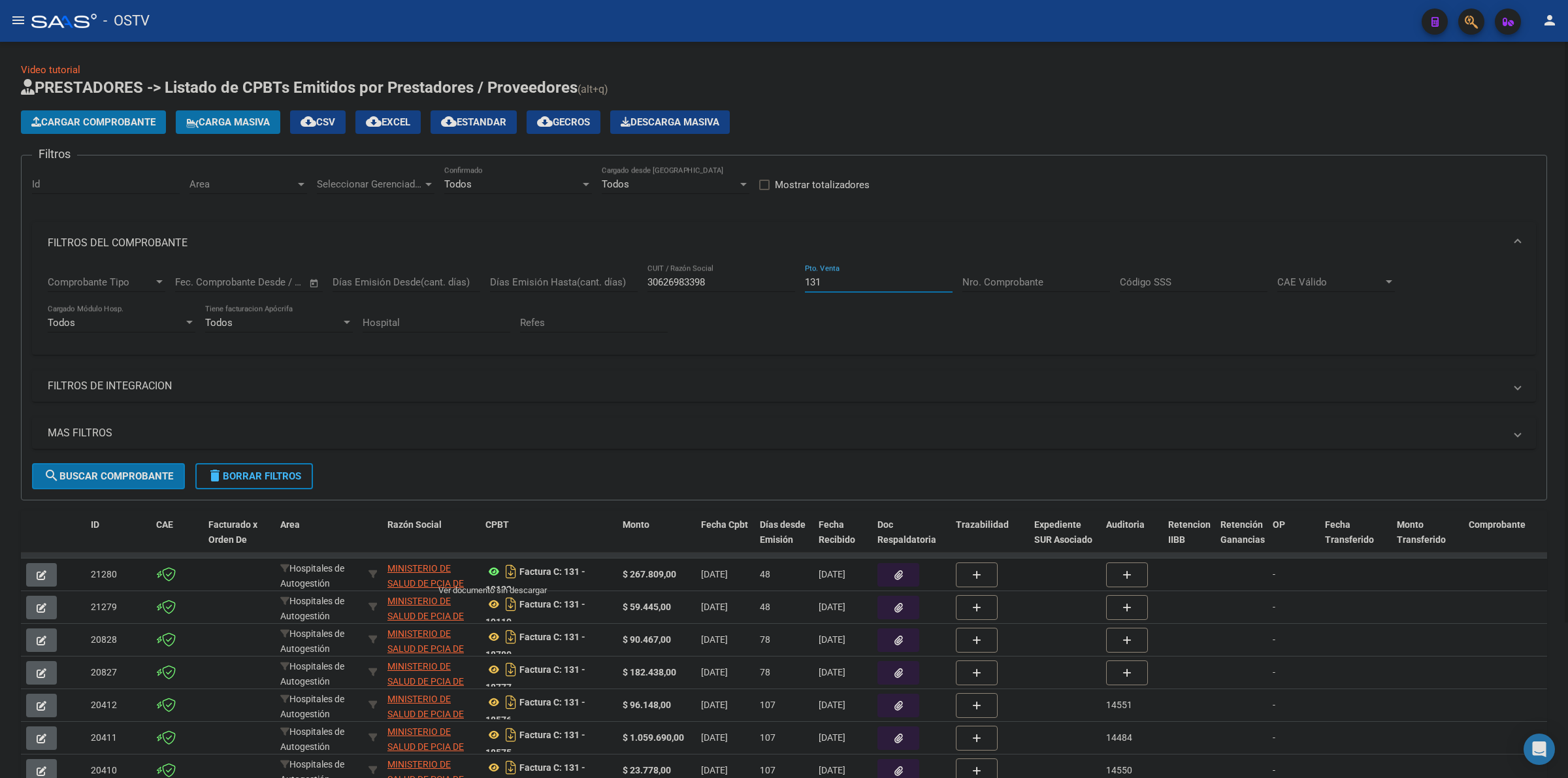
type input "131"
click at [497, 566] on icon at bounding box center [493, 571] width 17 height 16
click at [690, 278] on input "30626983398" at bounding box center [721, 282] width 147 height 12
paste input "546122464"
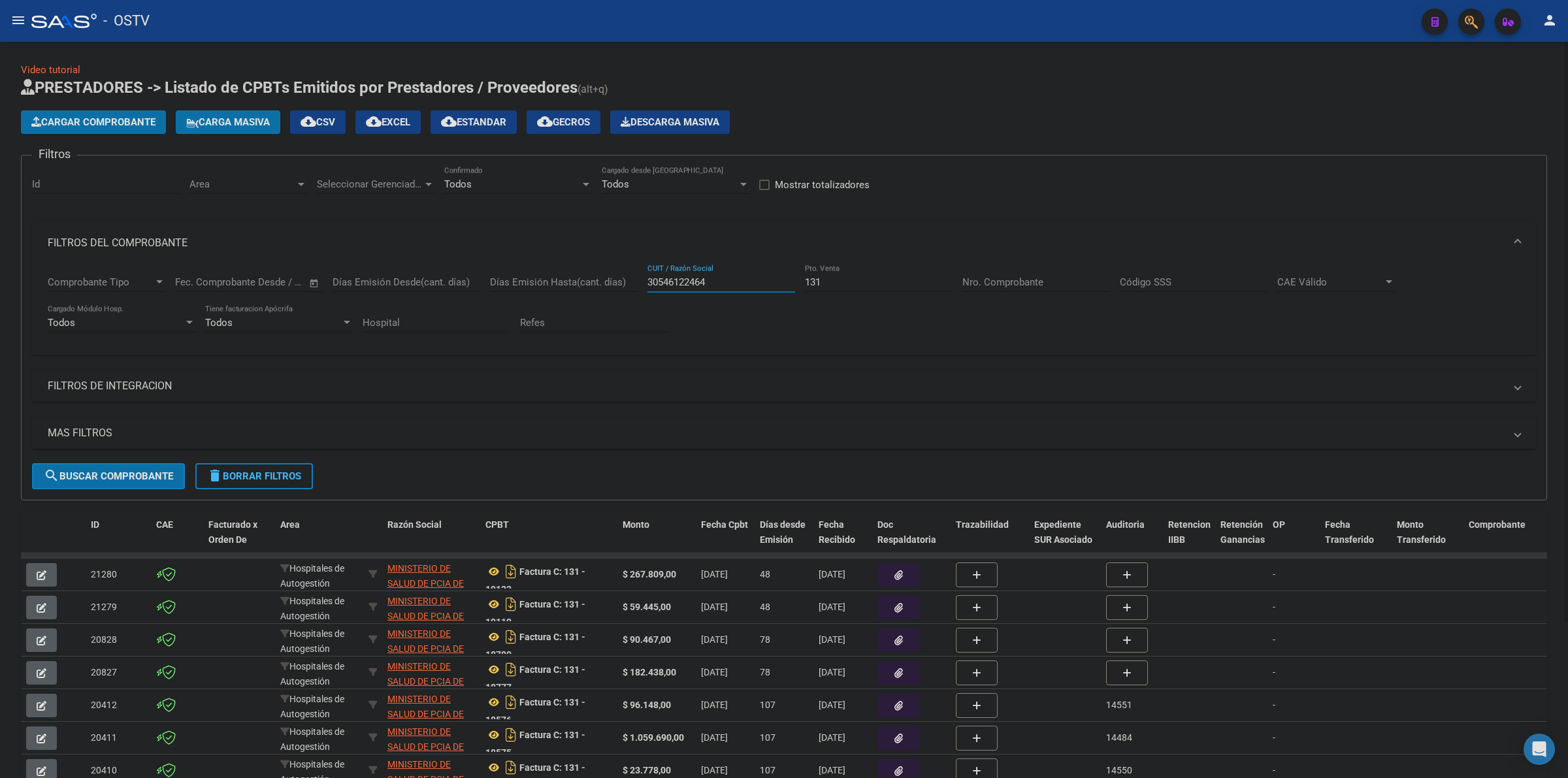
type input "30546122464"
click at [821, 280] on input "131" at bounding box center [879, 282] width 147 height 12
type input "1"
click at [162, 475] on span "search Buscar Comprobante" at bounding box center [108, 476] width 130 height 12
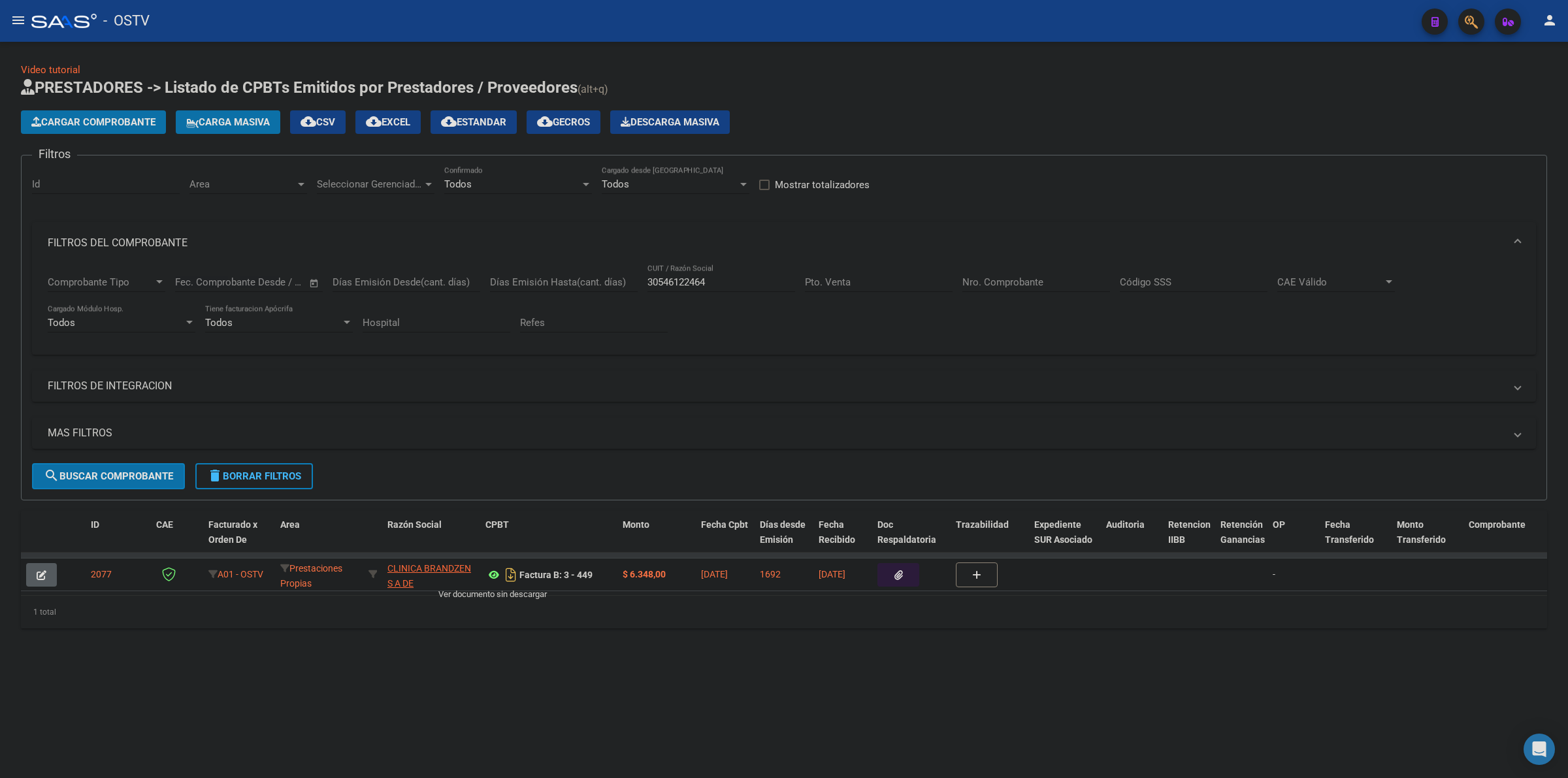
click at [491, 577] on icon at bounding box center [493, 575] width 17 height 16
